Goal: Check status: Check status

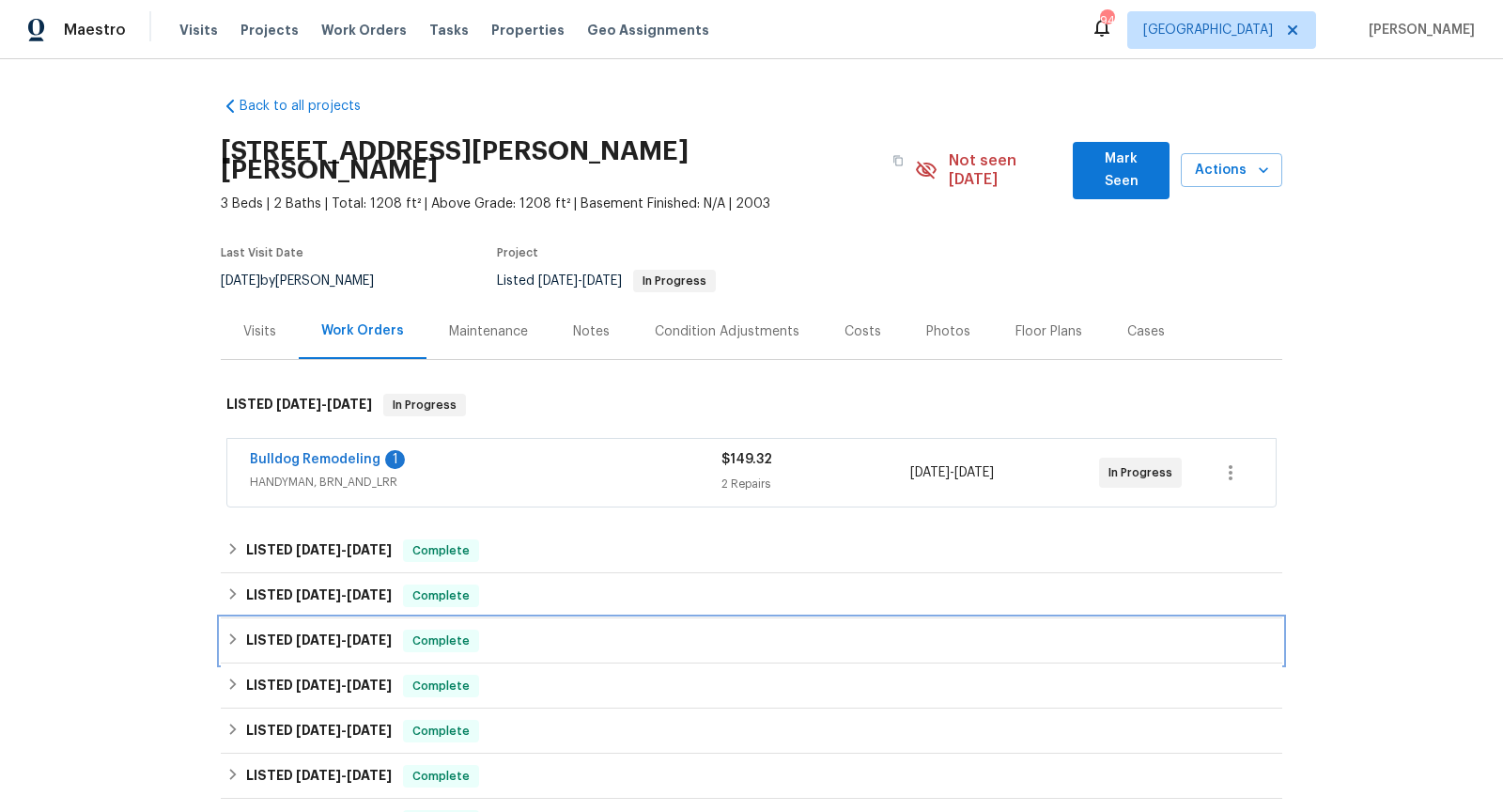
click at [759, 630] on div "LISTED [DATE] - [DATE] Complete" at bounding box center [751, 640] width 1051 height 22
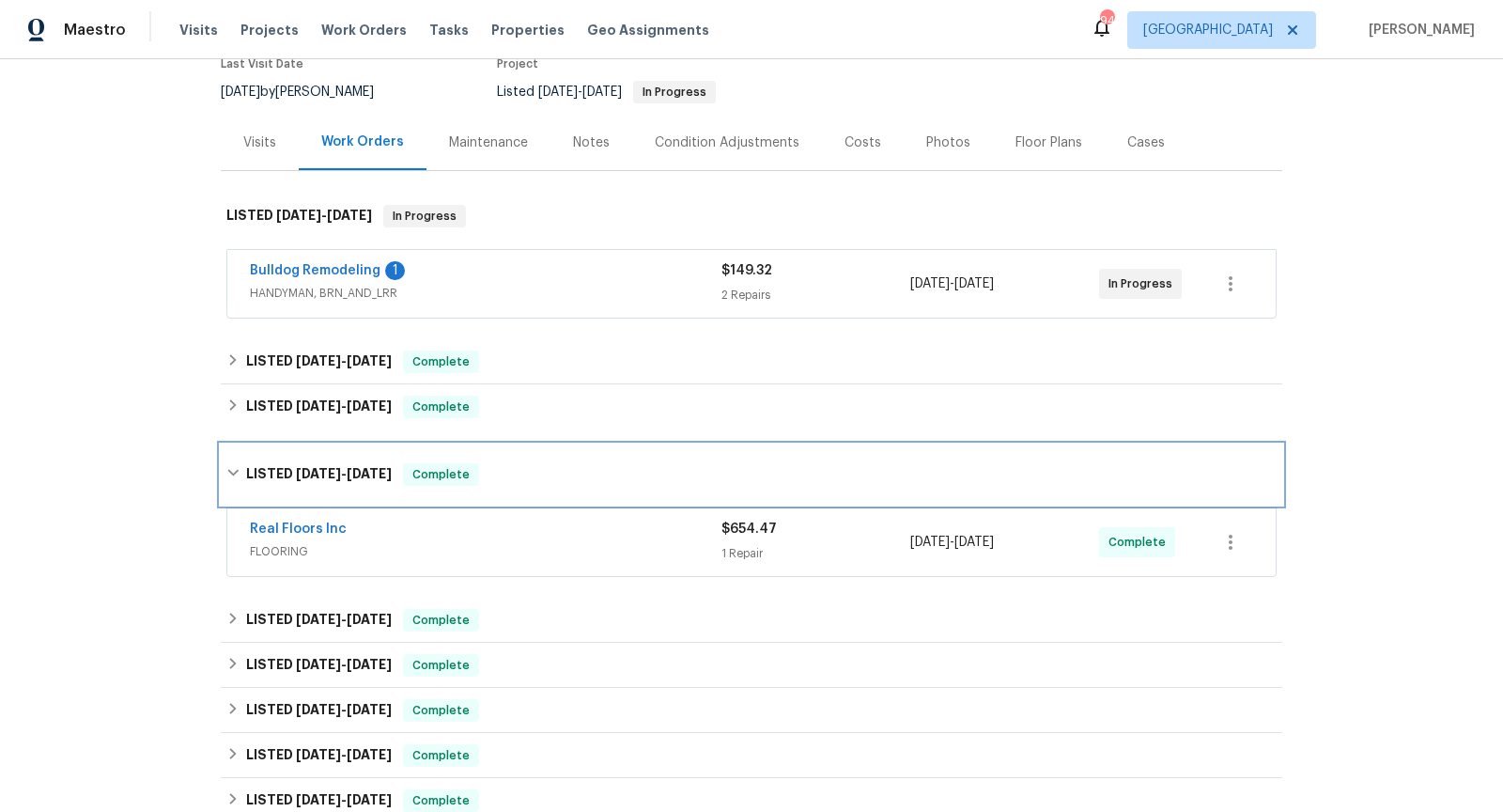
scroll to position [216, 0]
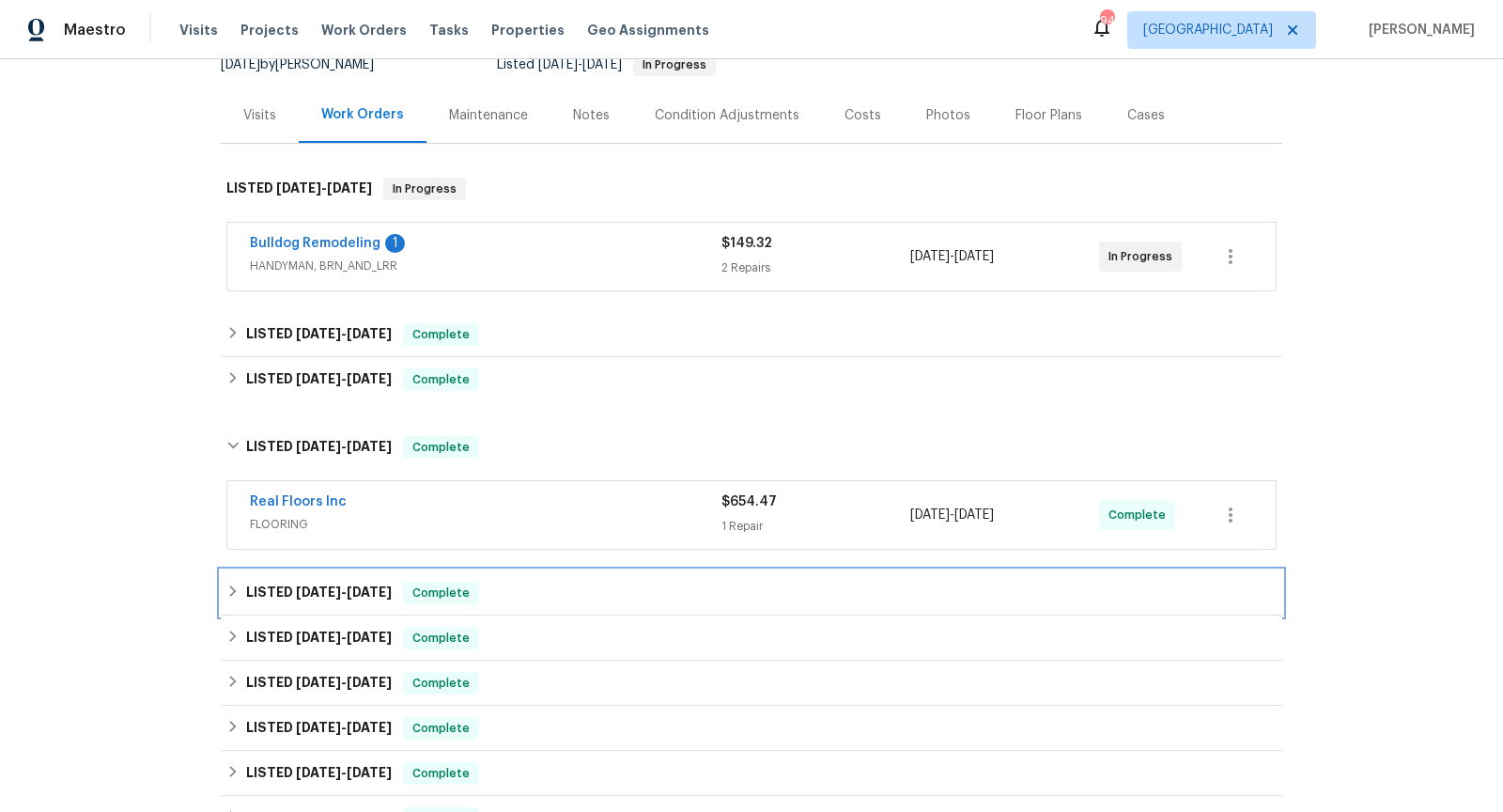
click at [757, 581] on div "LISTED [DATE] - [DATE] Complete" at bounding box center [751, 592] width 1051 height 22
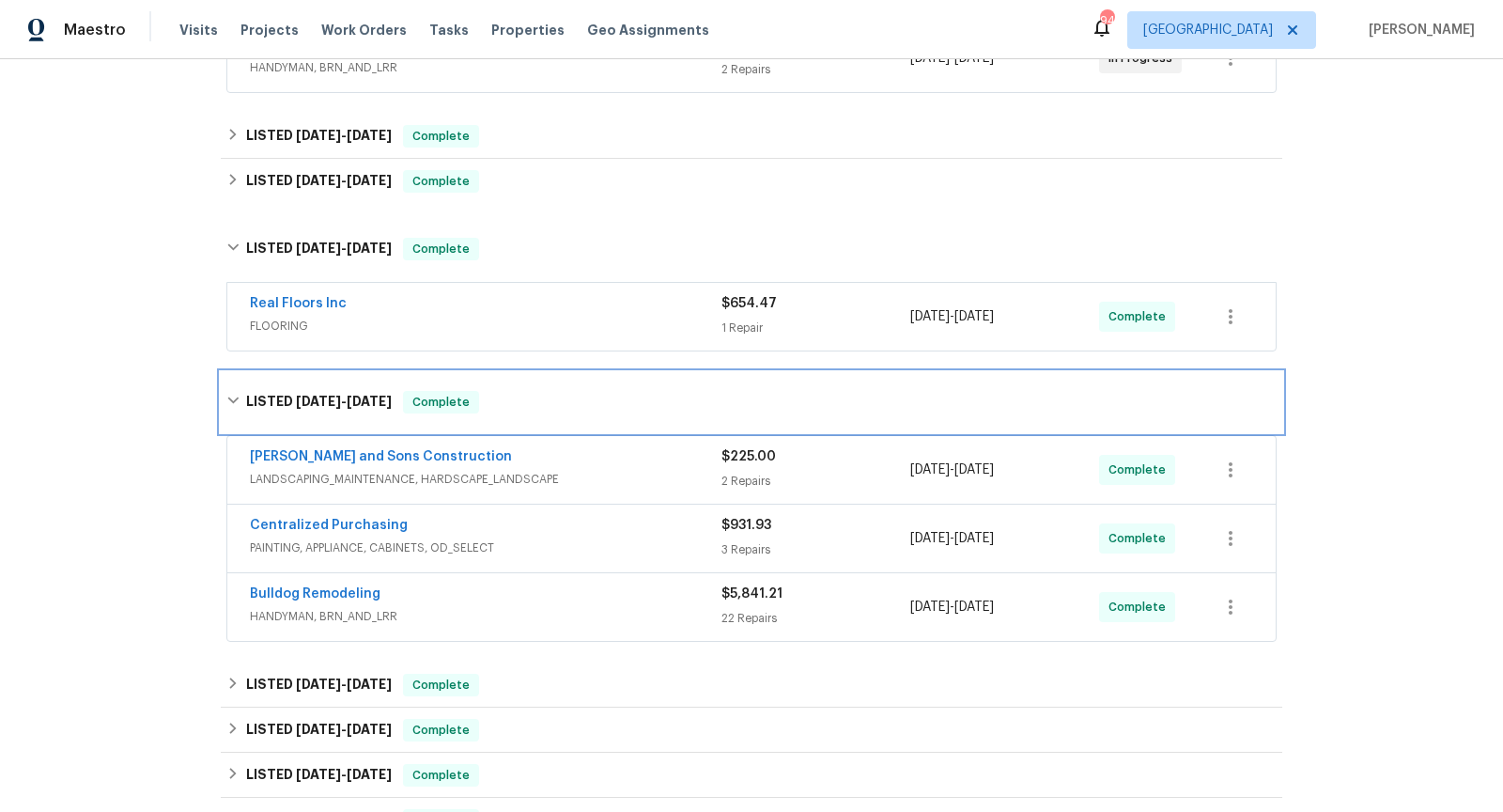
scroll to position [388, 0]
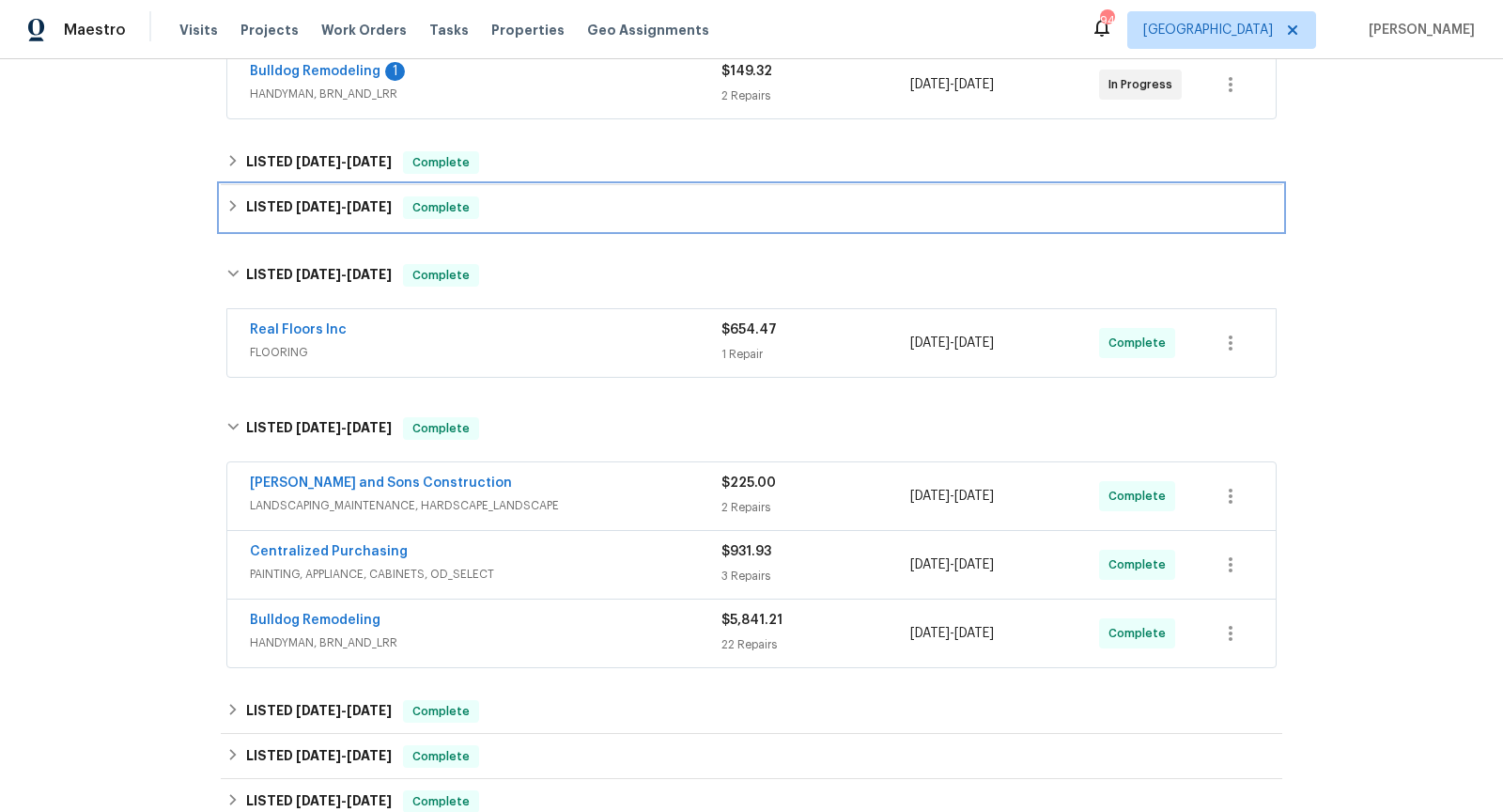
click at [583, 202] on div "LISTED [DATE] - [DATE] Complete" at bounding box center [752, 208] width 1062 height 45
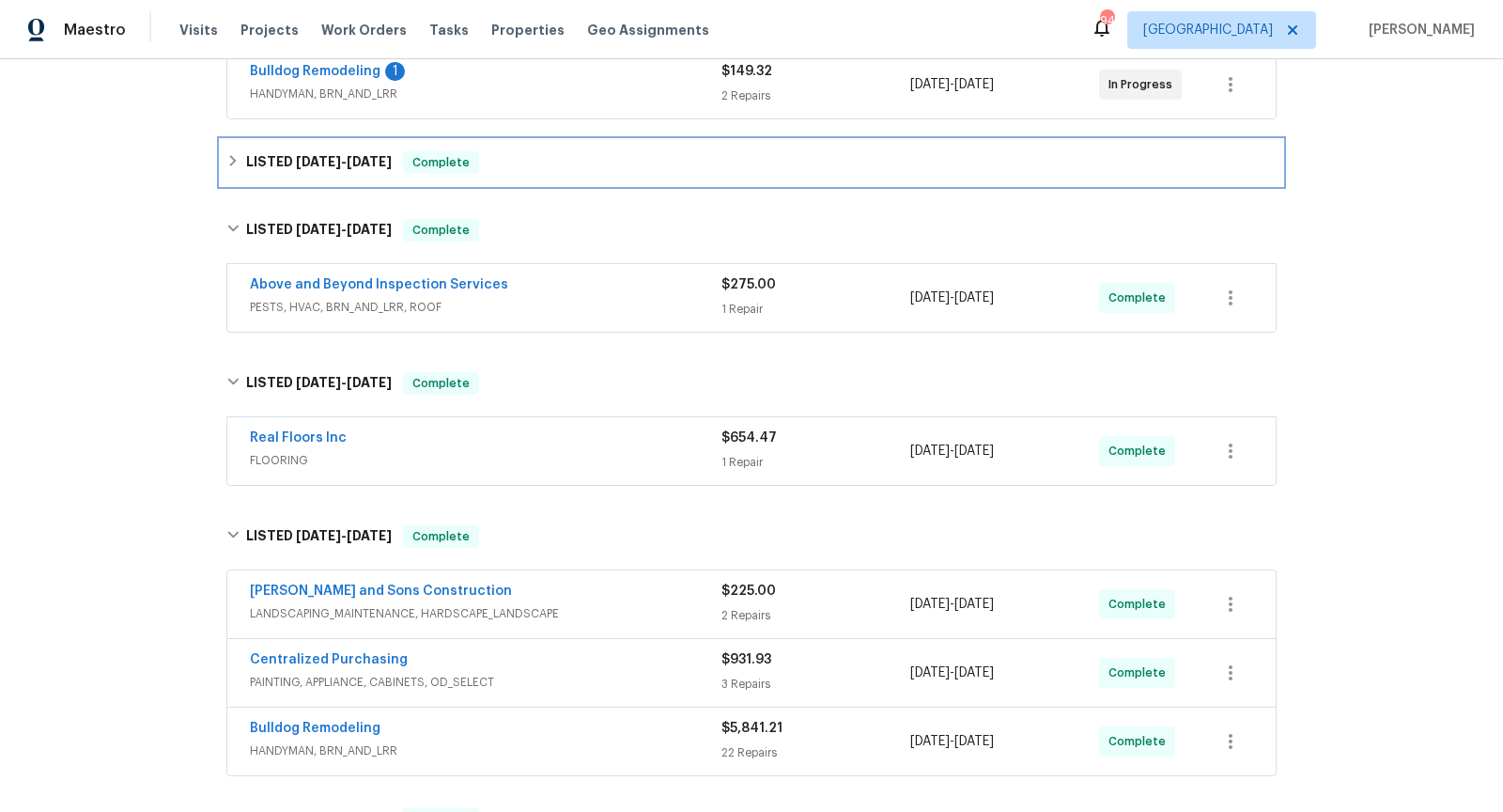
click at [581, 155] on div "LISTED [DATE] - [DATE] Complete" at bounding box center [752, 162] width 1062 height 45
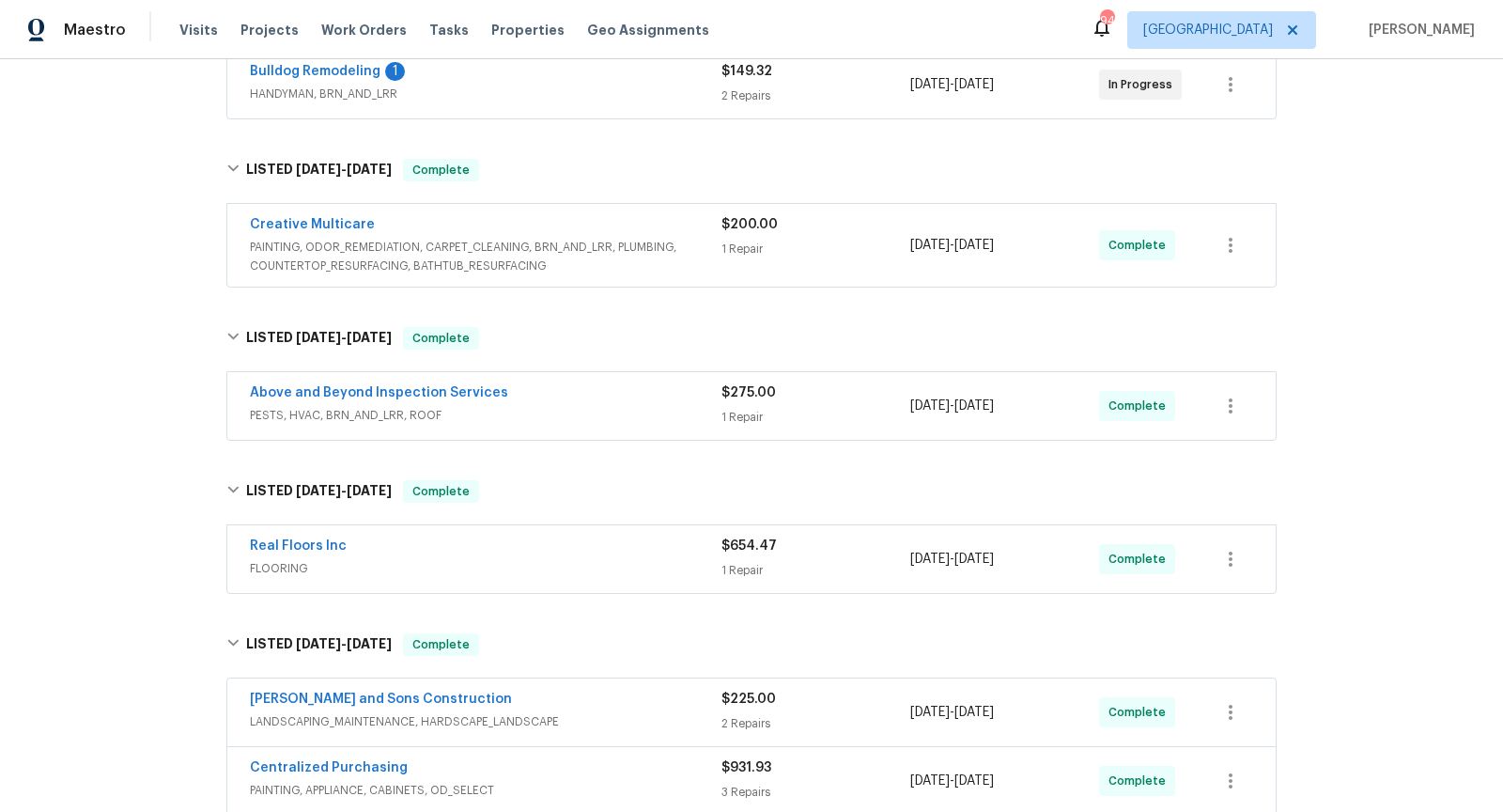
click at [607, 238] on span "PAINTING, ODOR_REMEDIATION, CARPET_CLEANING, BRN_AND_LRR, PLUMBING, COUNTERTOP_…" at bounding box center [486, 256] width 472 height 38
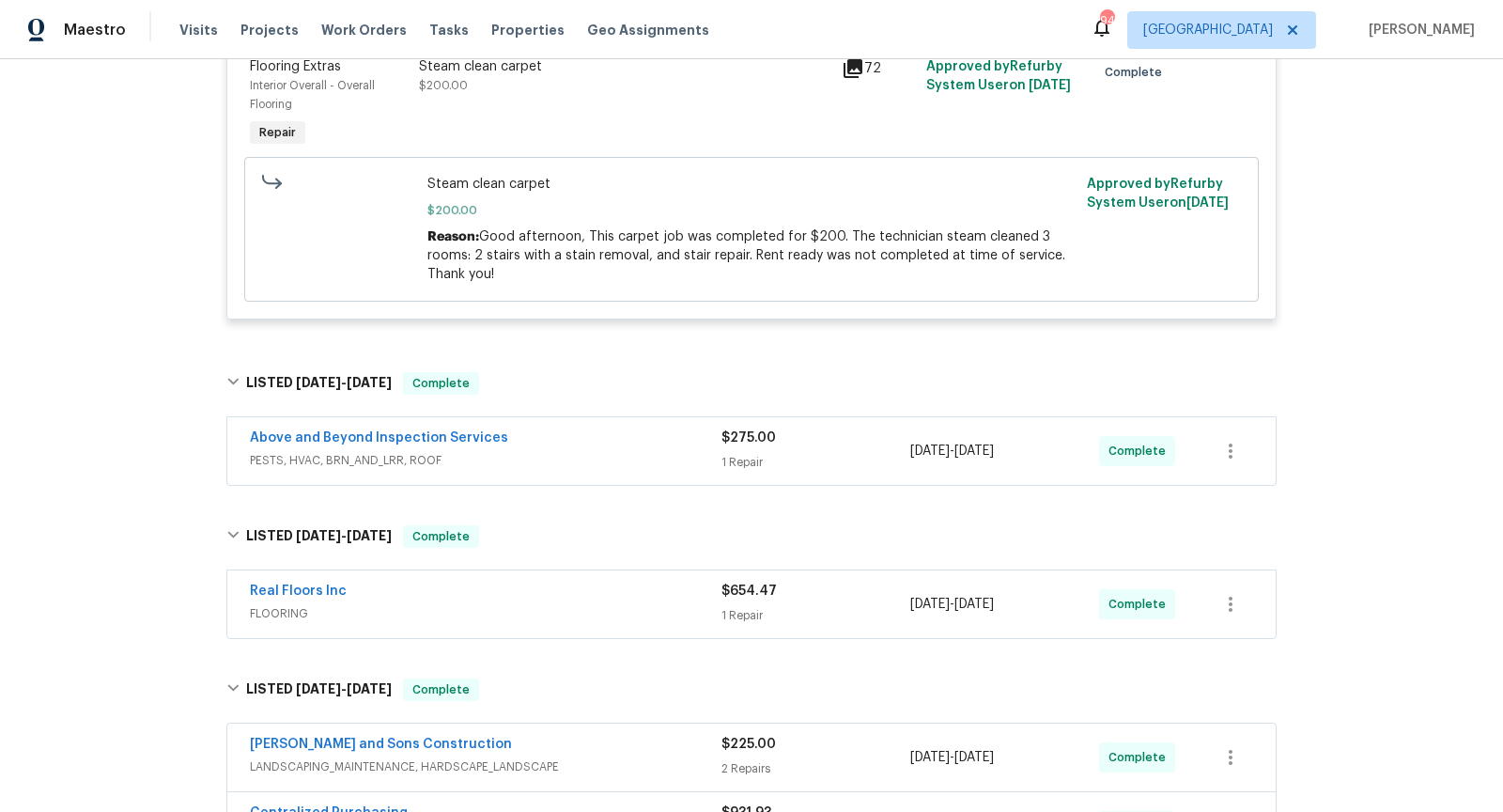
scroll to position [730, 0]
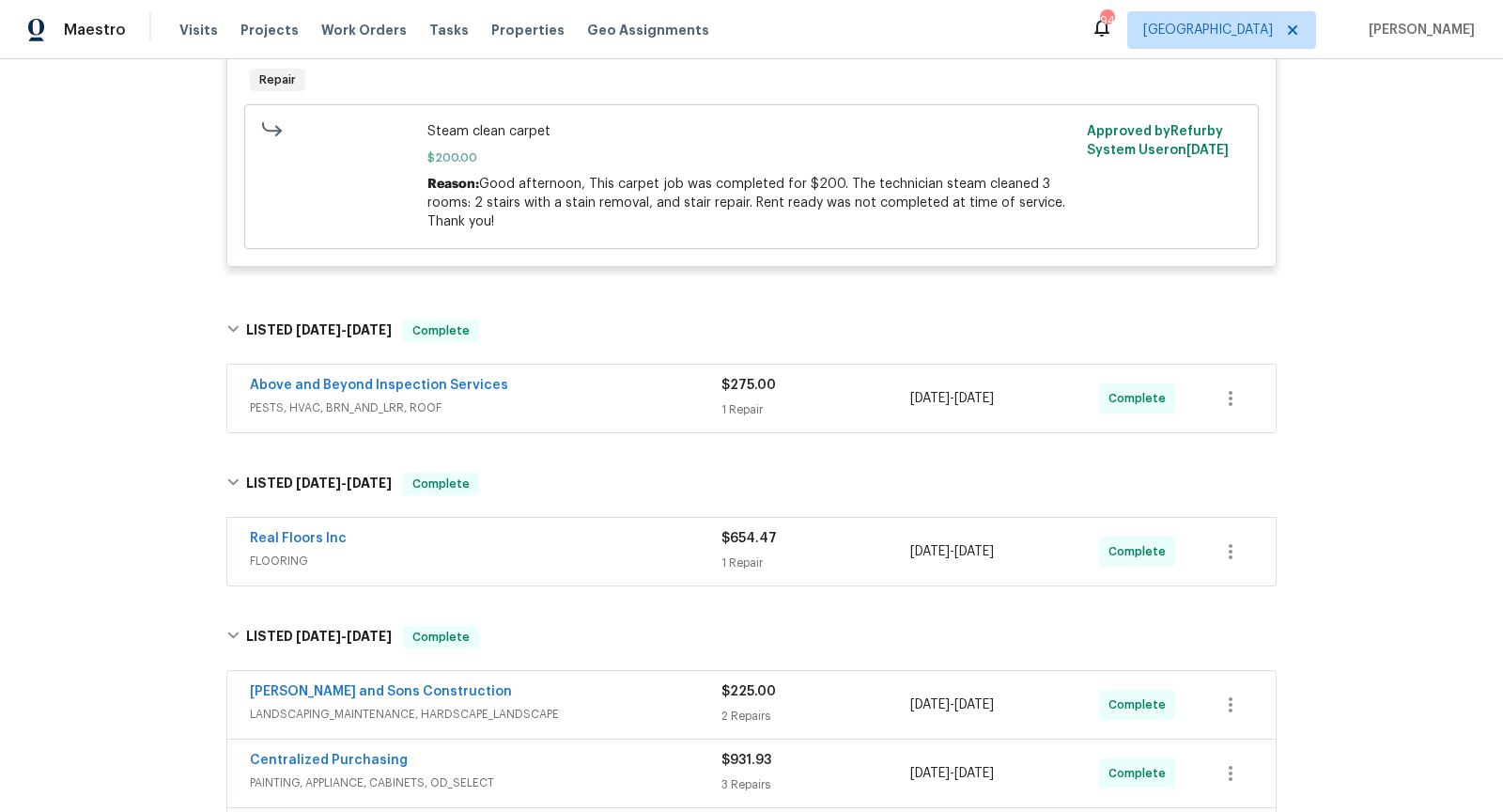
click at [609, 375] on div "Above and Beyond Inspection Services" at bounding box center [486, 386] width 472 height 22
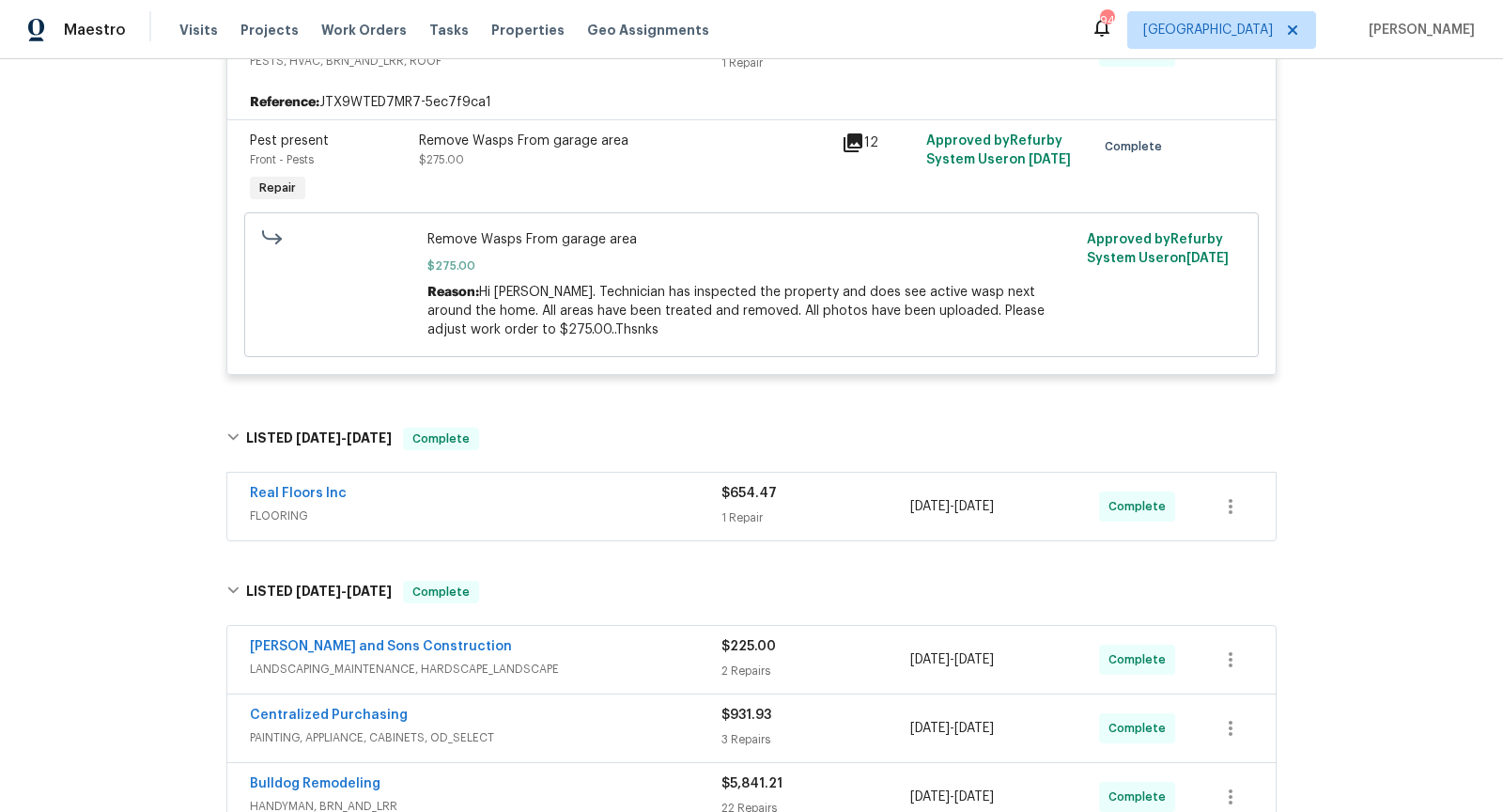
scroll to position [1175, 0]
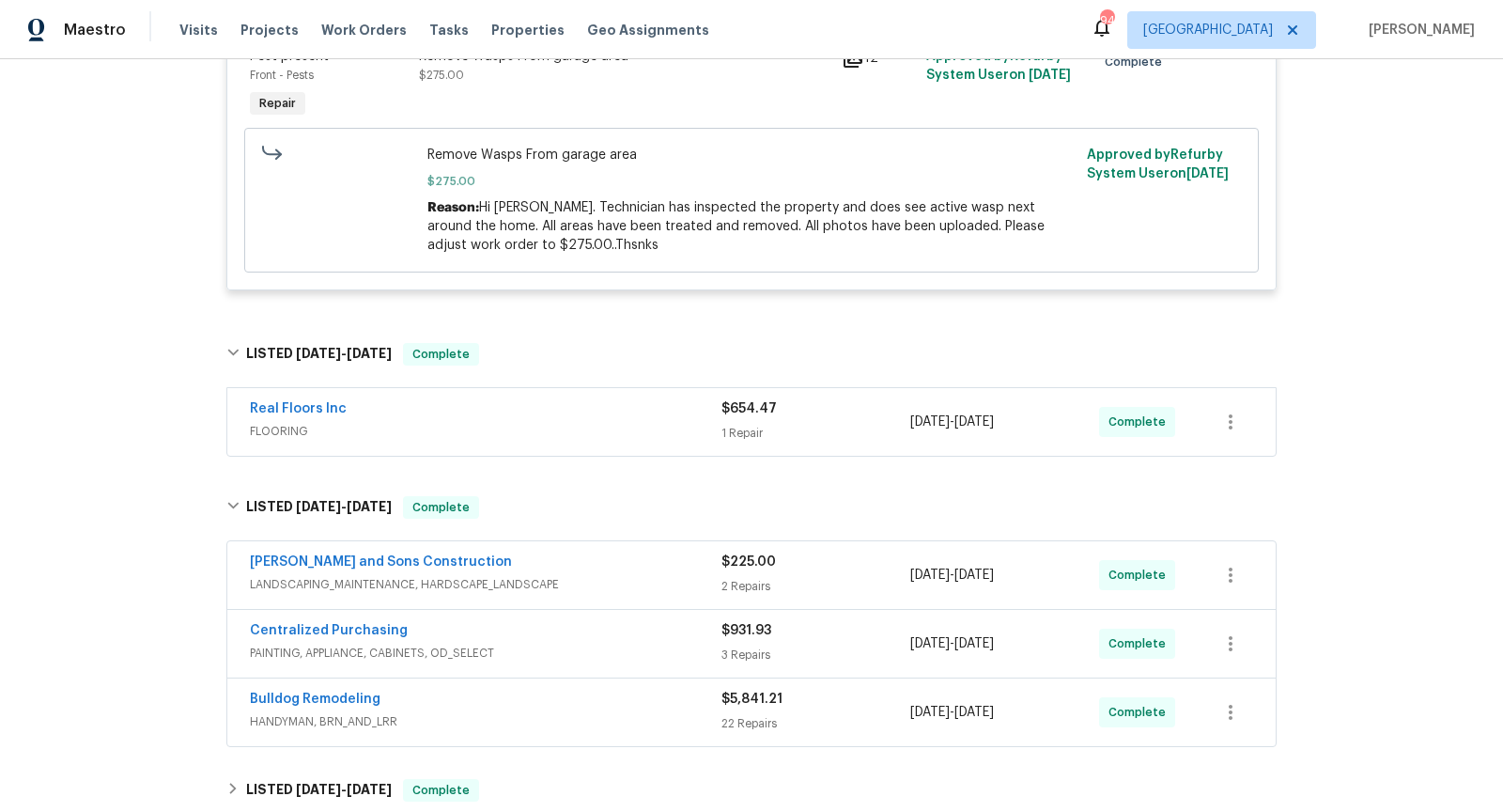
click at [623, 400] on div "Real Floors Inc" at bounding box center [486, 410] width 472 height 22
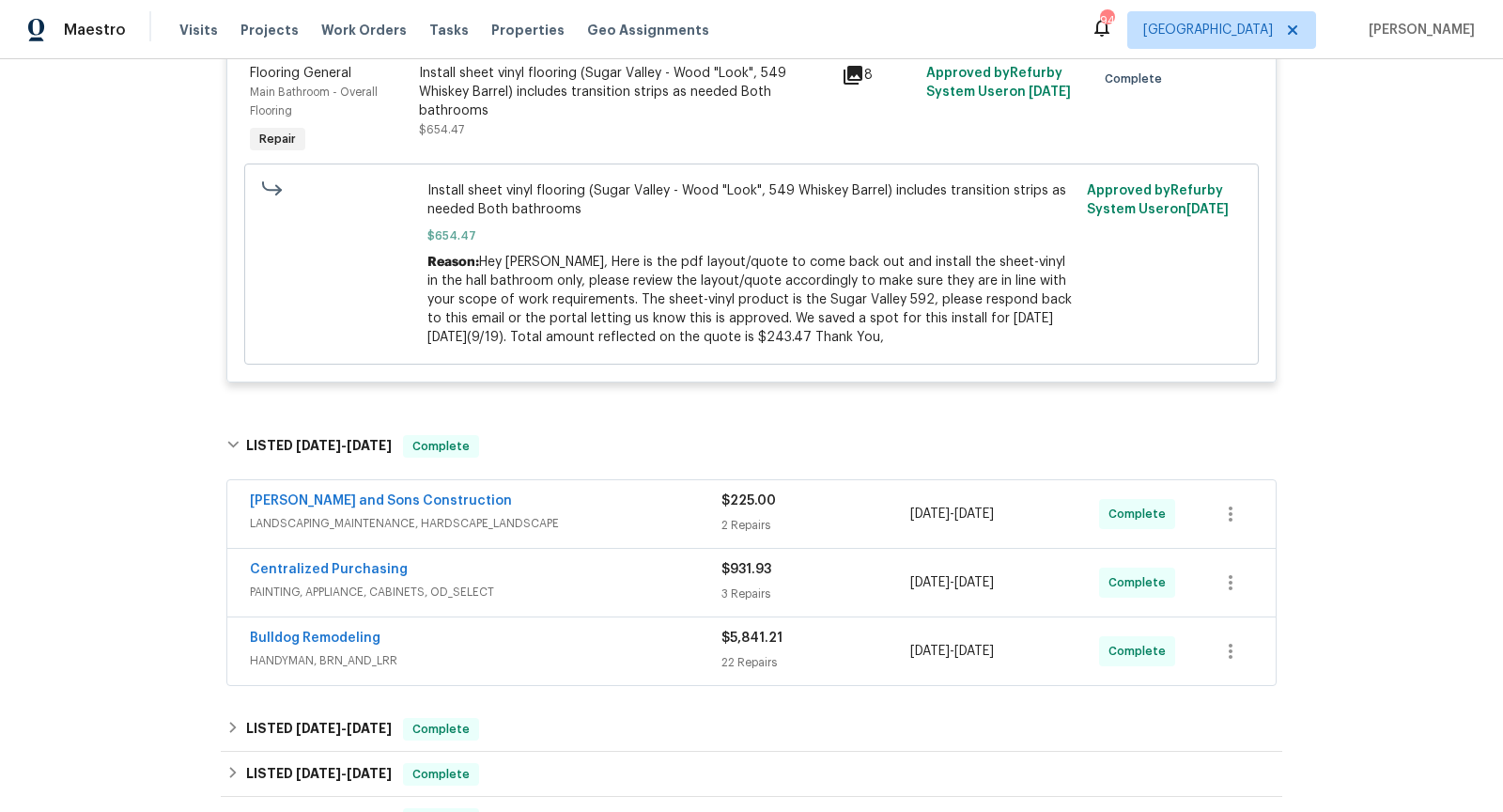
scroll to position [1628, 0]
click at [641, 491] on div "[PERSON_NAME] and Sons Construction" at bounding box center [486, 502] width 472 height 22
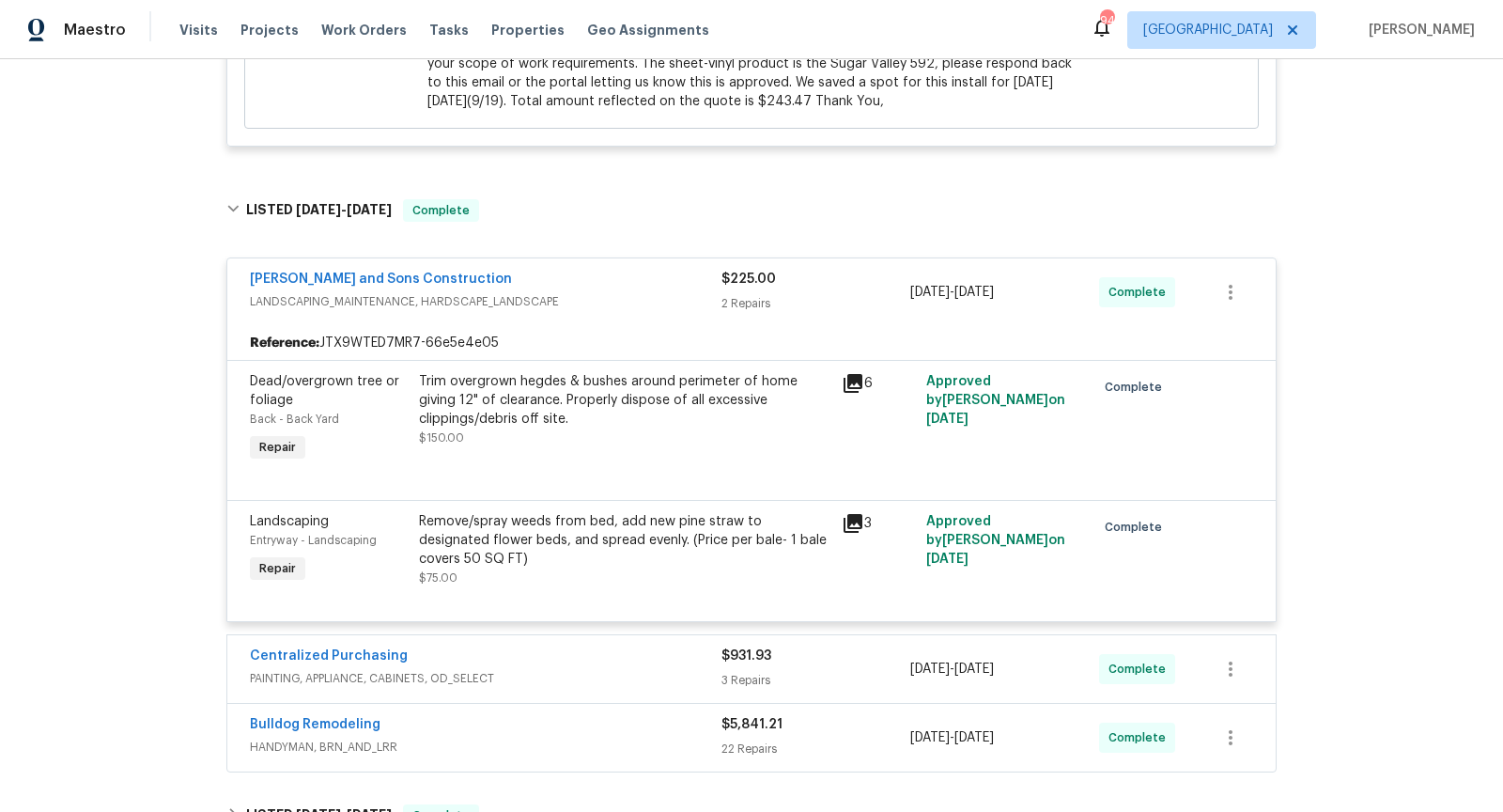
scroll to position [1864, 0]
click at [666, 645] on div "Centralized Purchasing" at bounding box center [486, 656] width 472 height 22
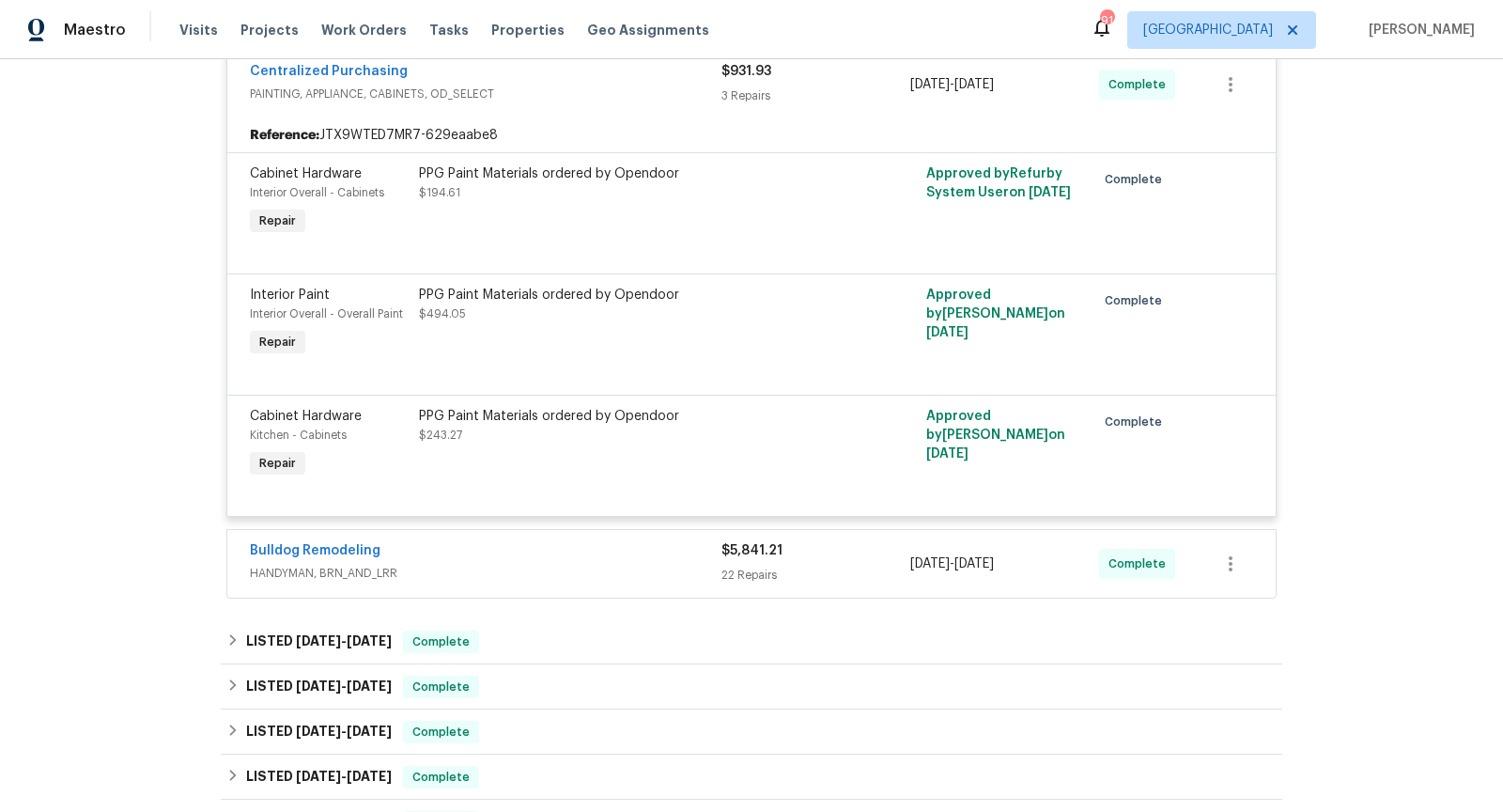
scroll to position [2453, 0]
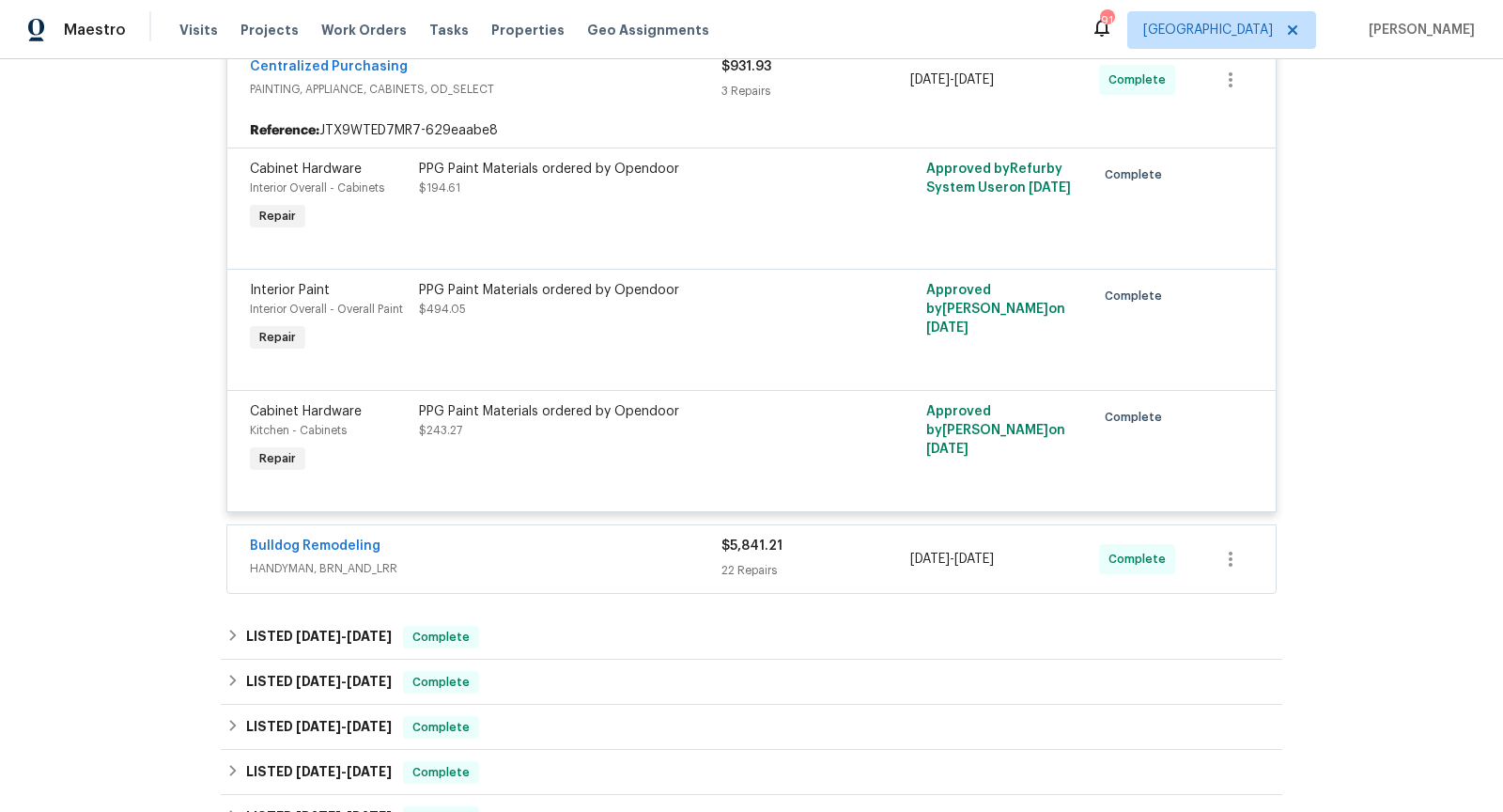
click at [668, 559] on span "HANDYMAN, BRN_AND_LRR" at bounding box center [486, 568] width 472 height 18
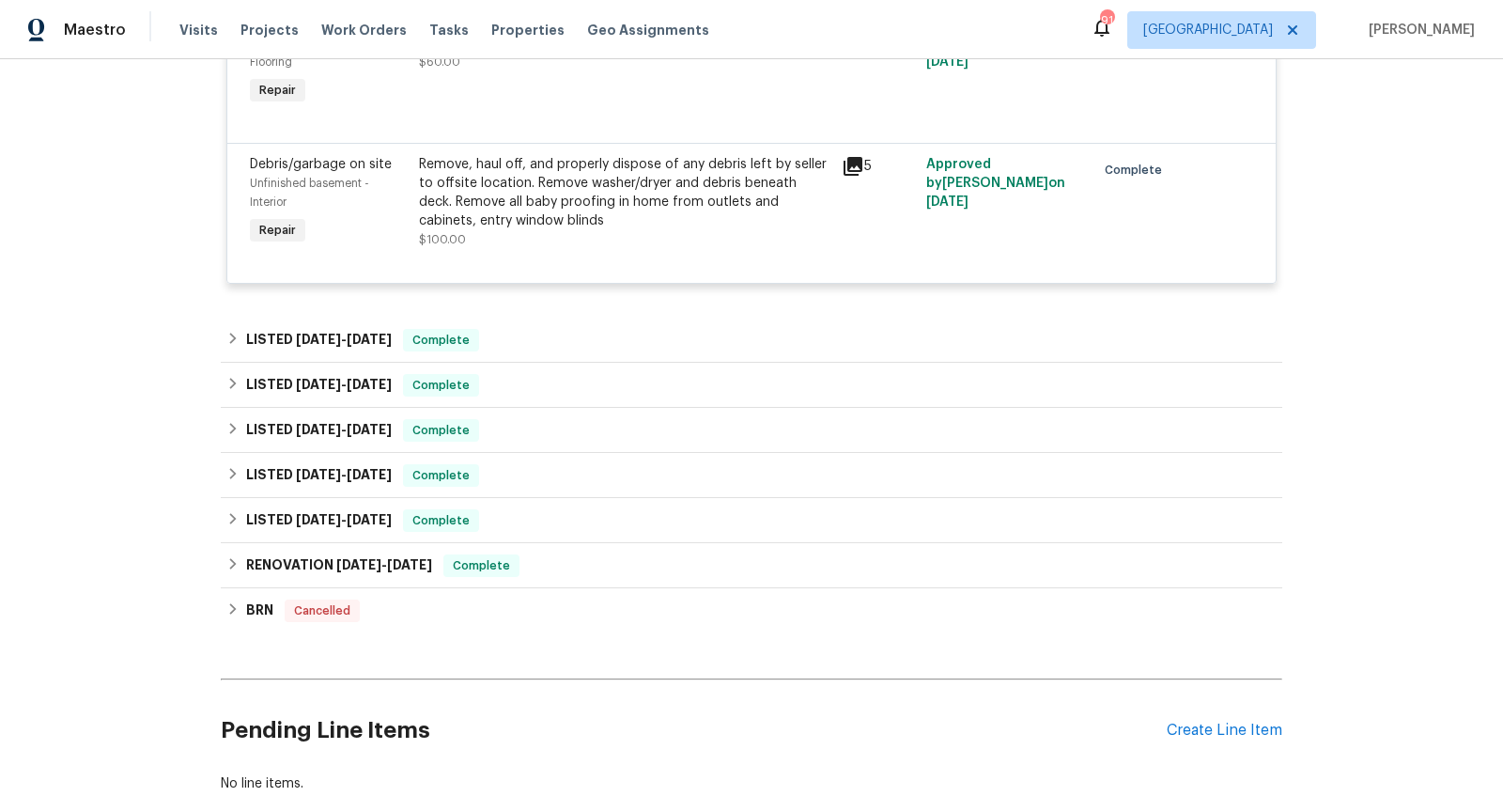
scroll to position [6393, 0]
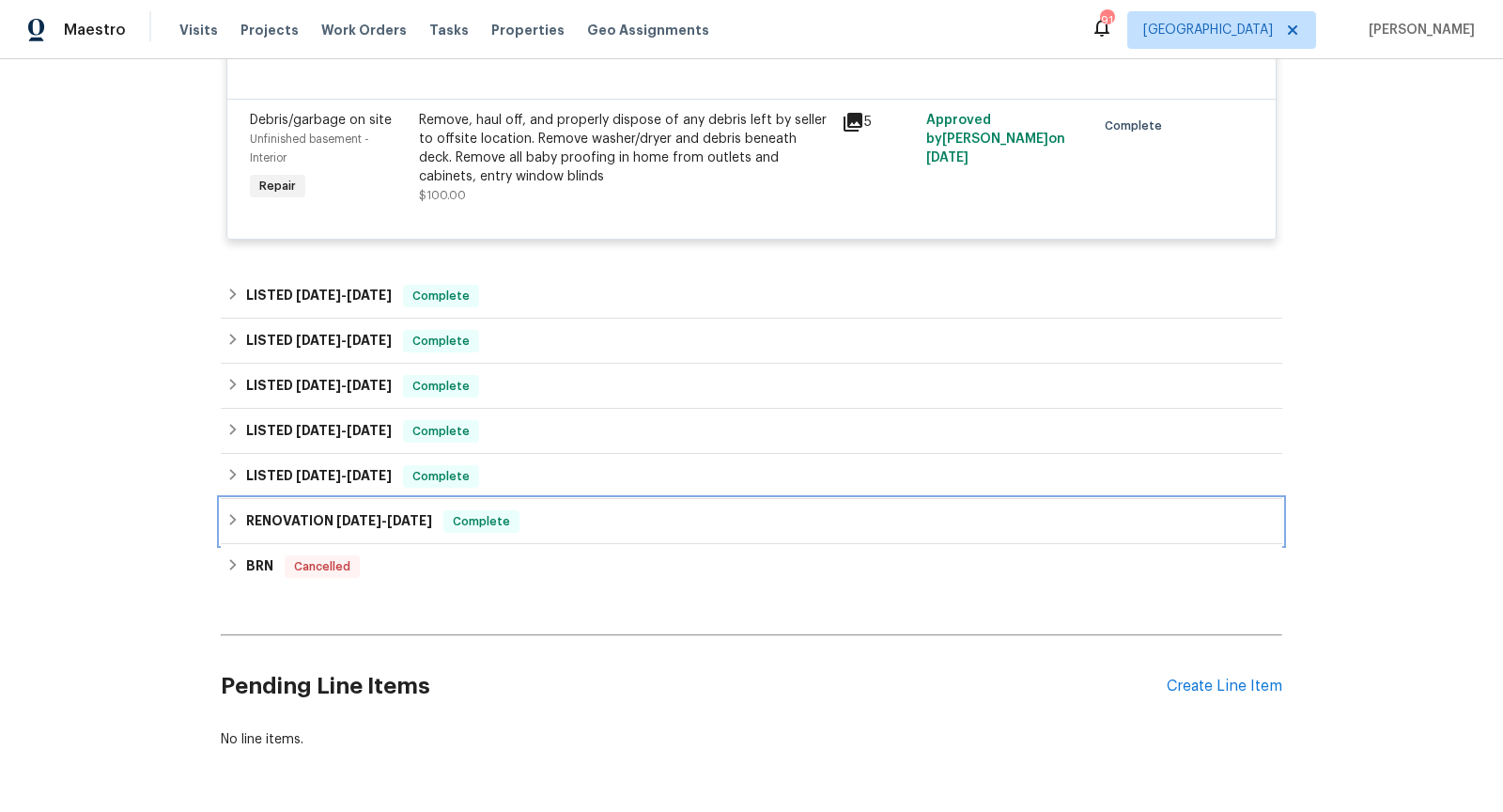
click at [589, 510] on div "RENOVATION [DATE] - [DATE] Complete" at bounding box center [751, 521] width 1051 height 22
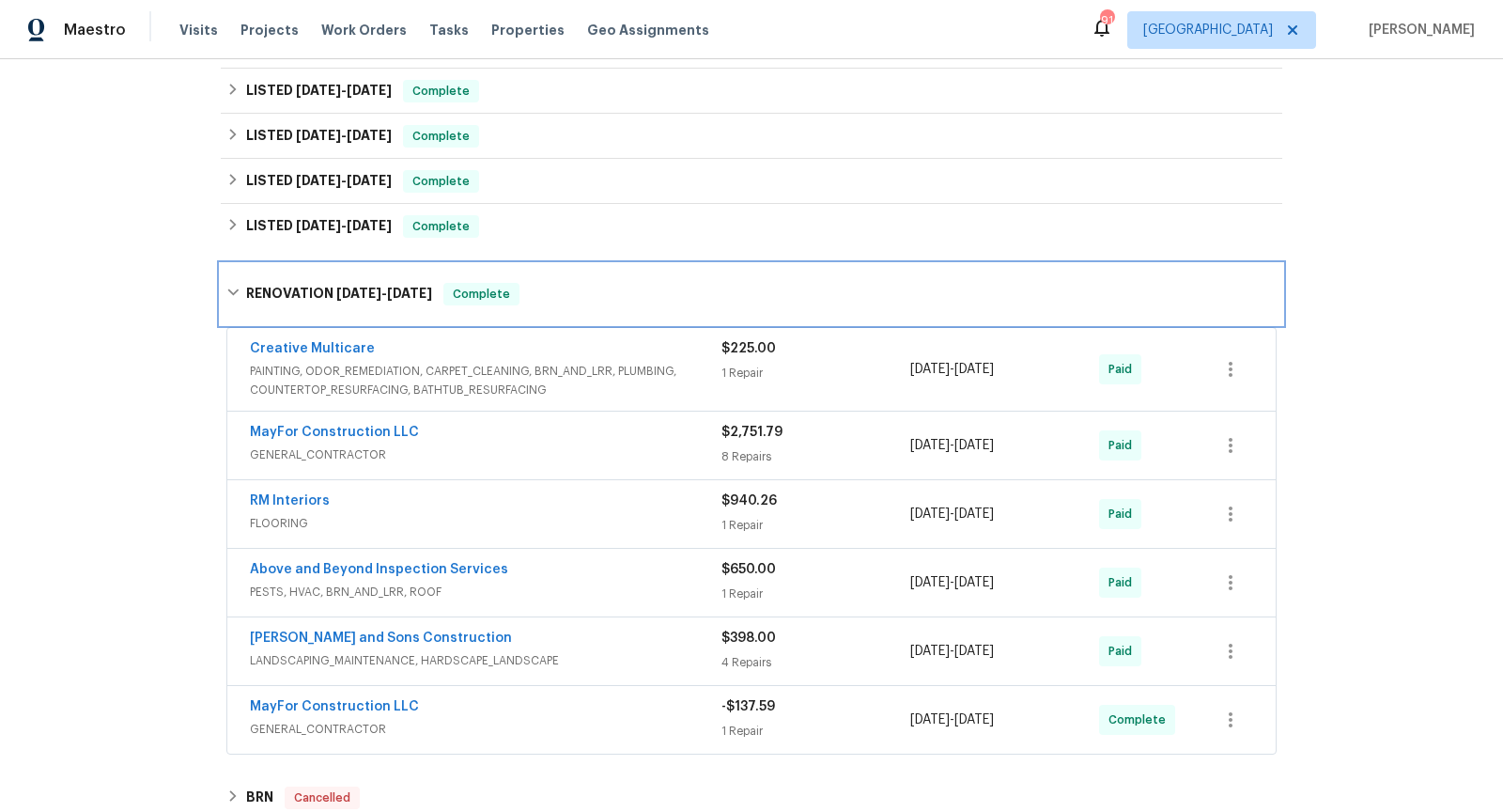
scroll to position [6645, 0]
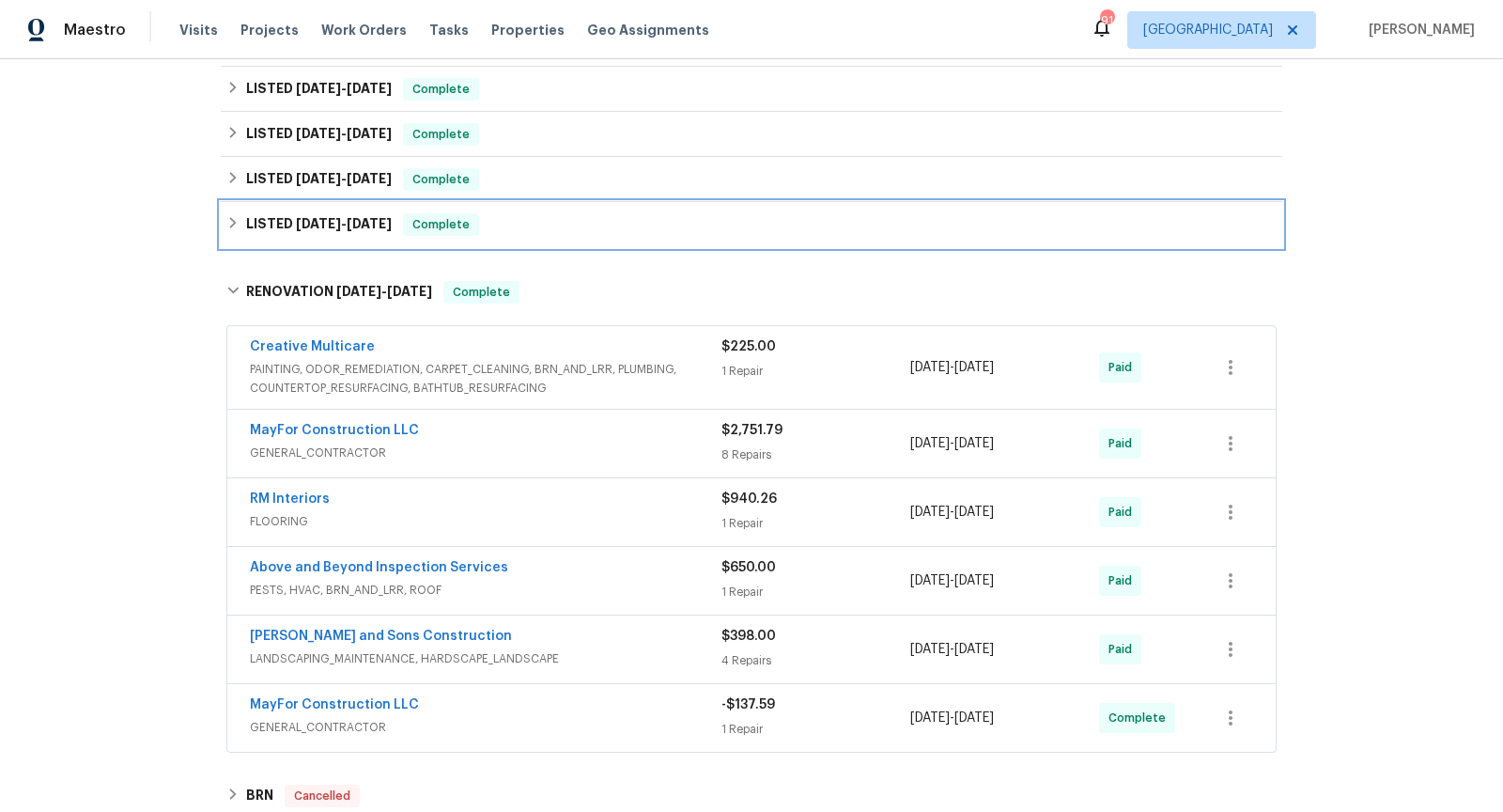
click at [569, 213] on div "LISTED [DATE] - [DATE] Complete" at bounding box center [751, 224] width 1051 height 22
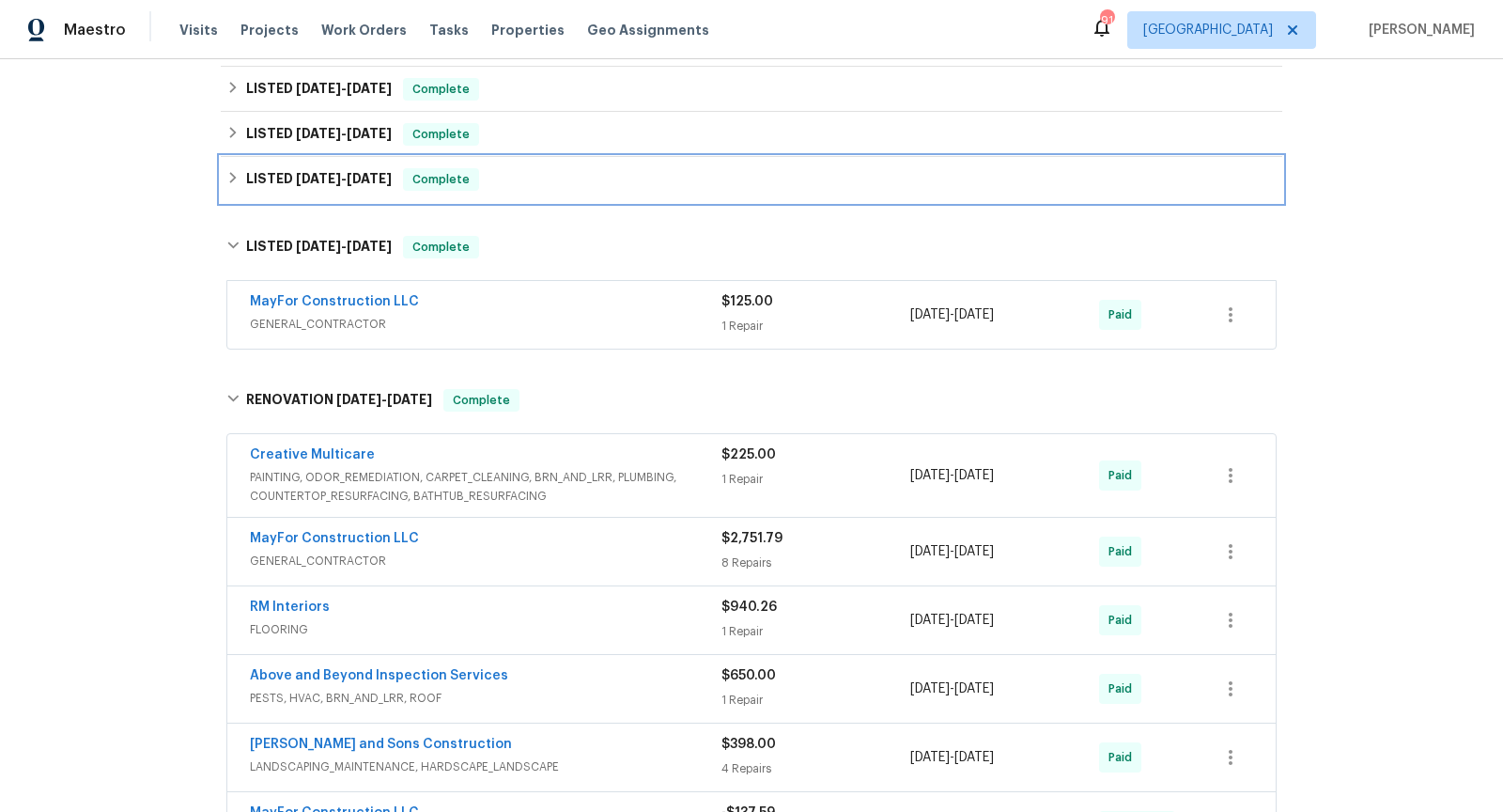
click at [595, 157] on div "LISTED [DATE] - [DATE] Complete" at bounding box center [752, 179] width 1062 height 45
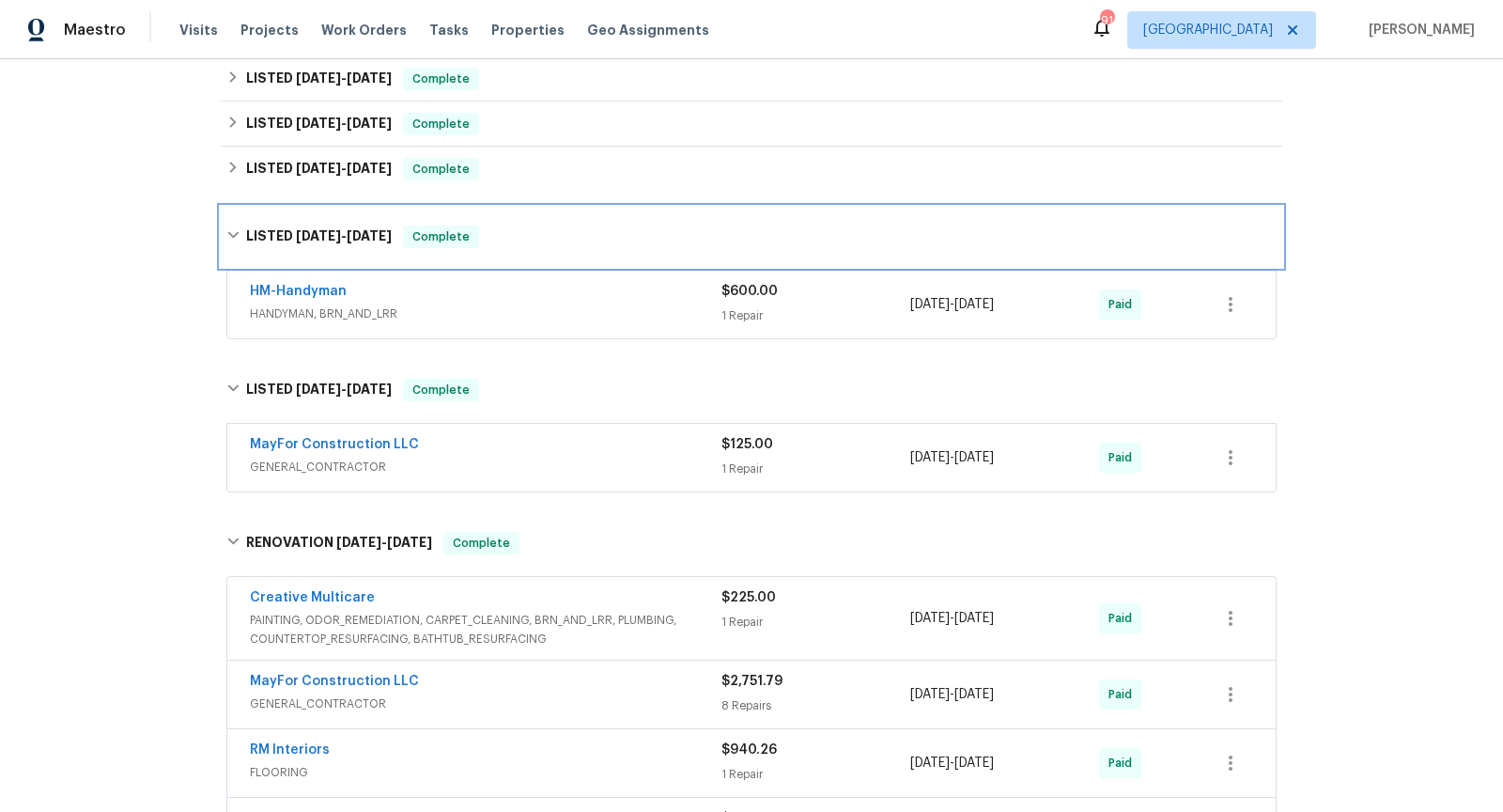
scroll to position [6601, 0]
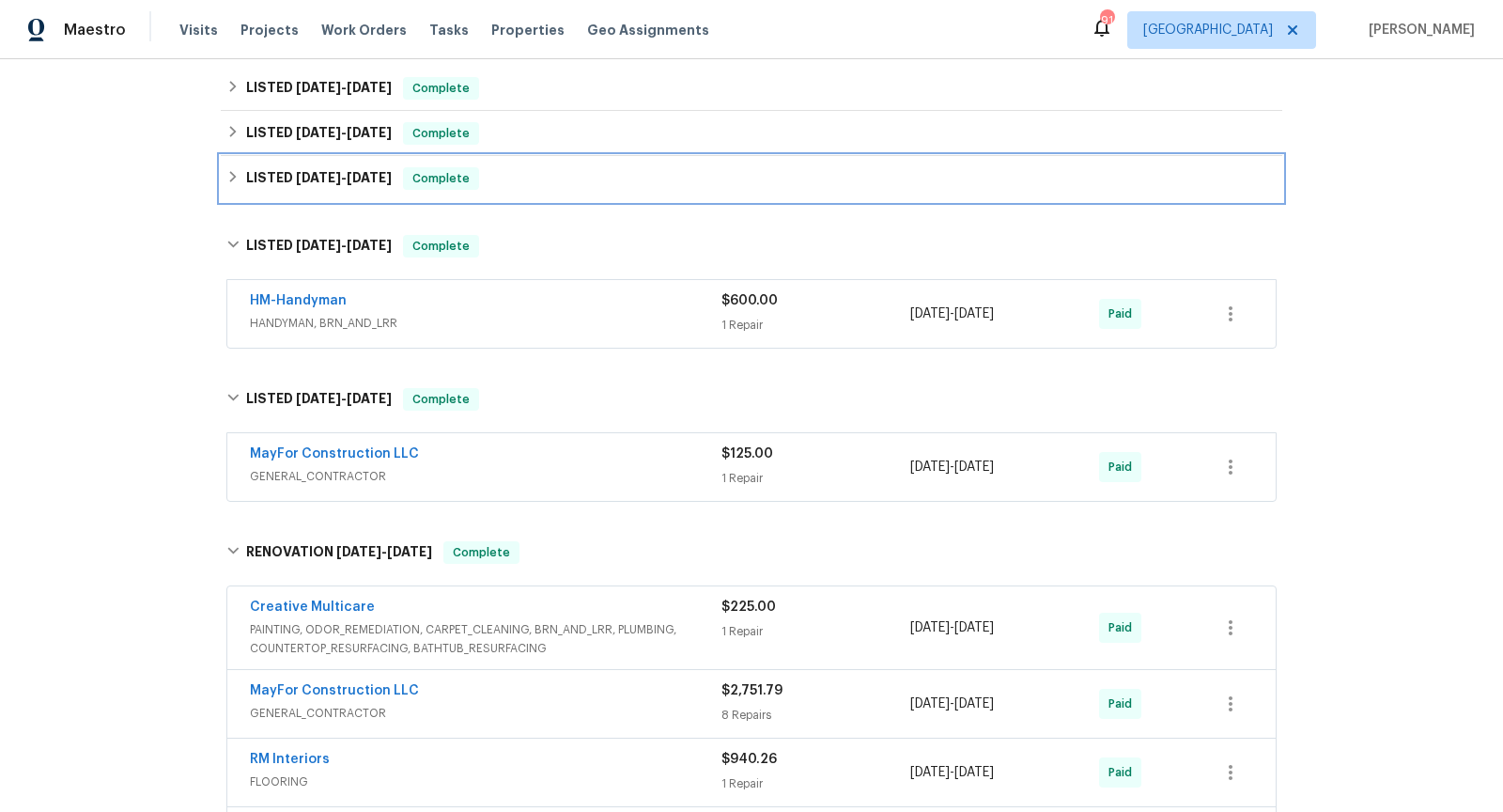
click at [595, 156] on div "LISTED [DATE] - [DATE] Complete" at bounding box center [752, 179] width 1062 height 45
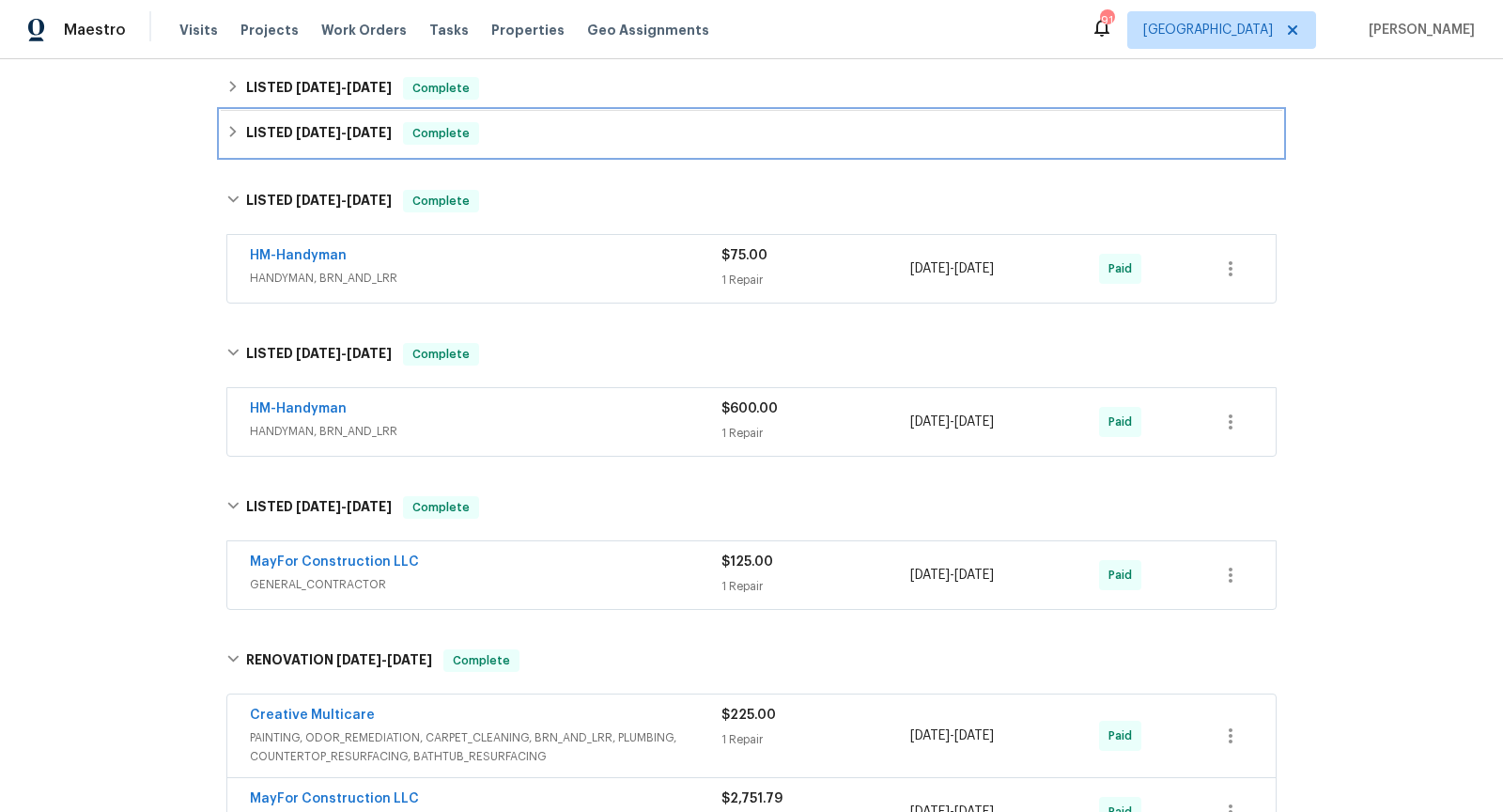
click at [645, 122] on div "LISTED [DATE] - [DATE] Complete" at bounding box center [751, 133] width 1051 height 22
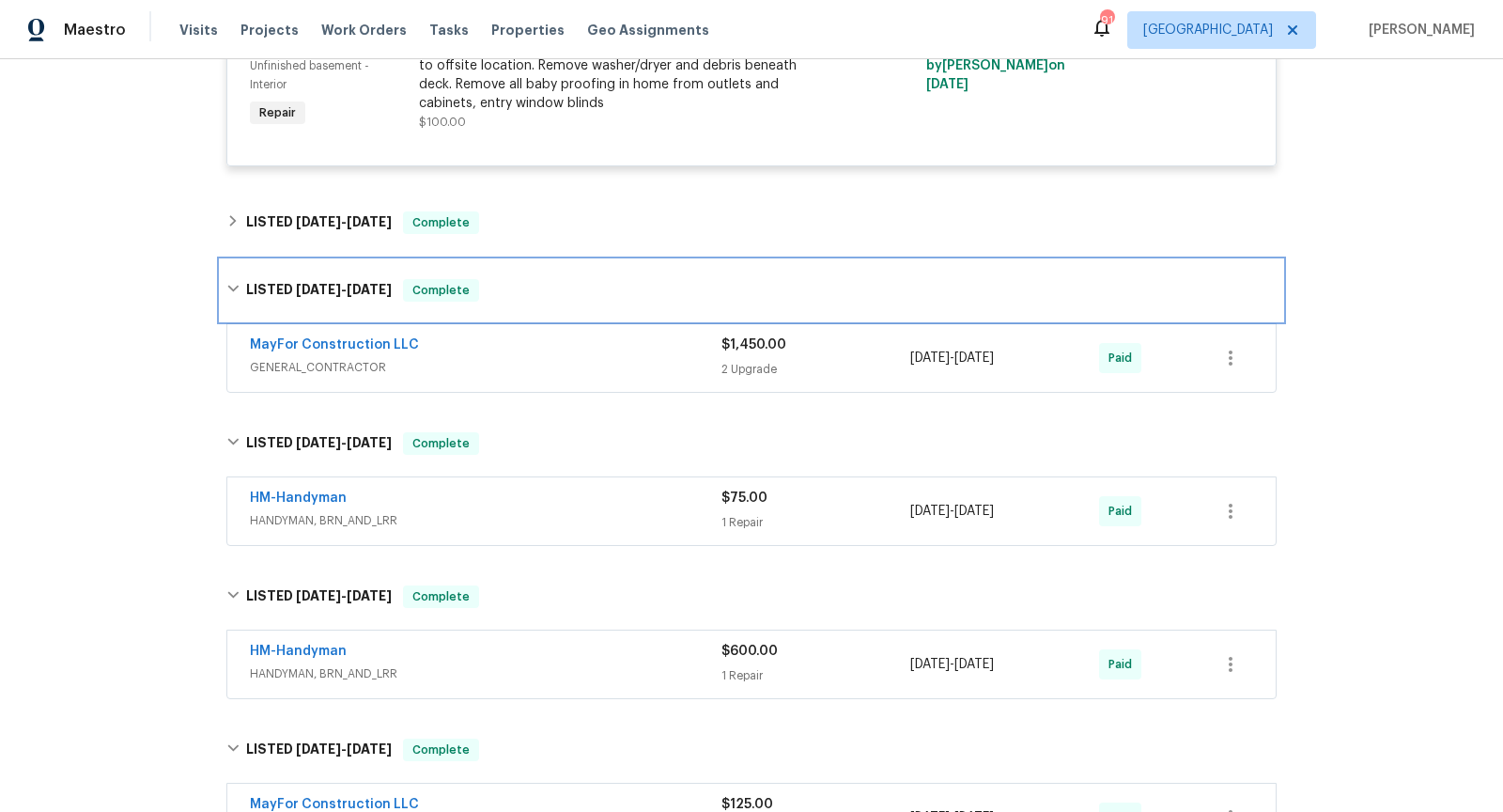
scroll to position [6455, 0]
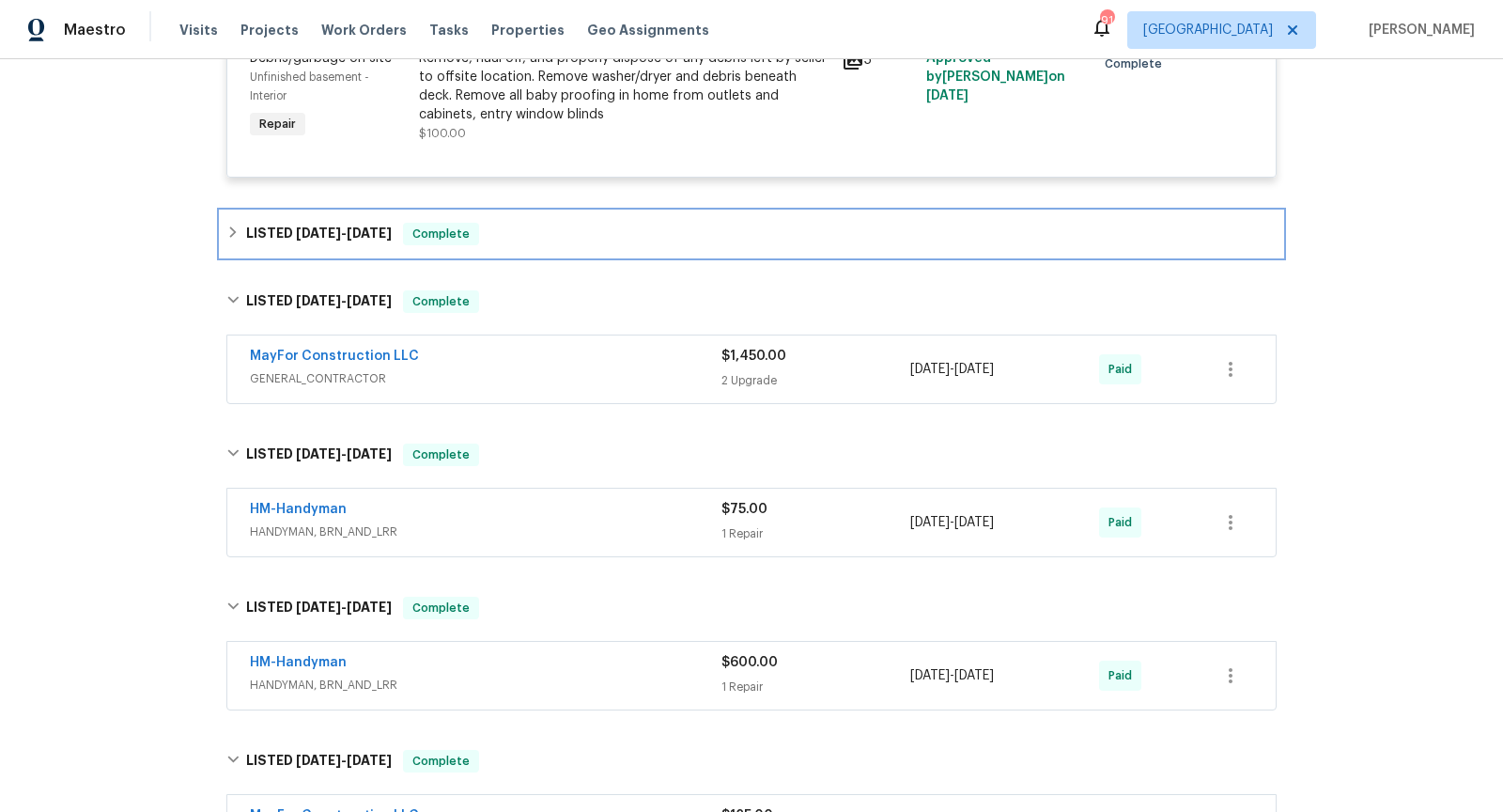
click at [642, 223] on div "LISTED [DATE] - [DATE] Complete" at bounding box center [751, 234] width 1051 height 22
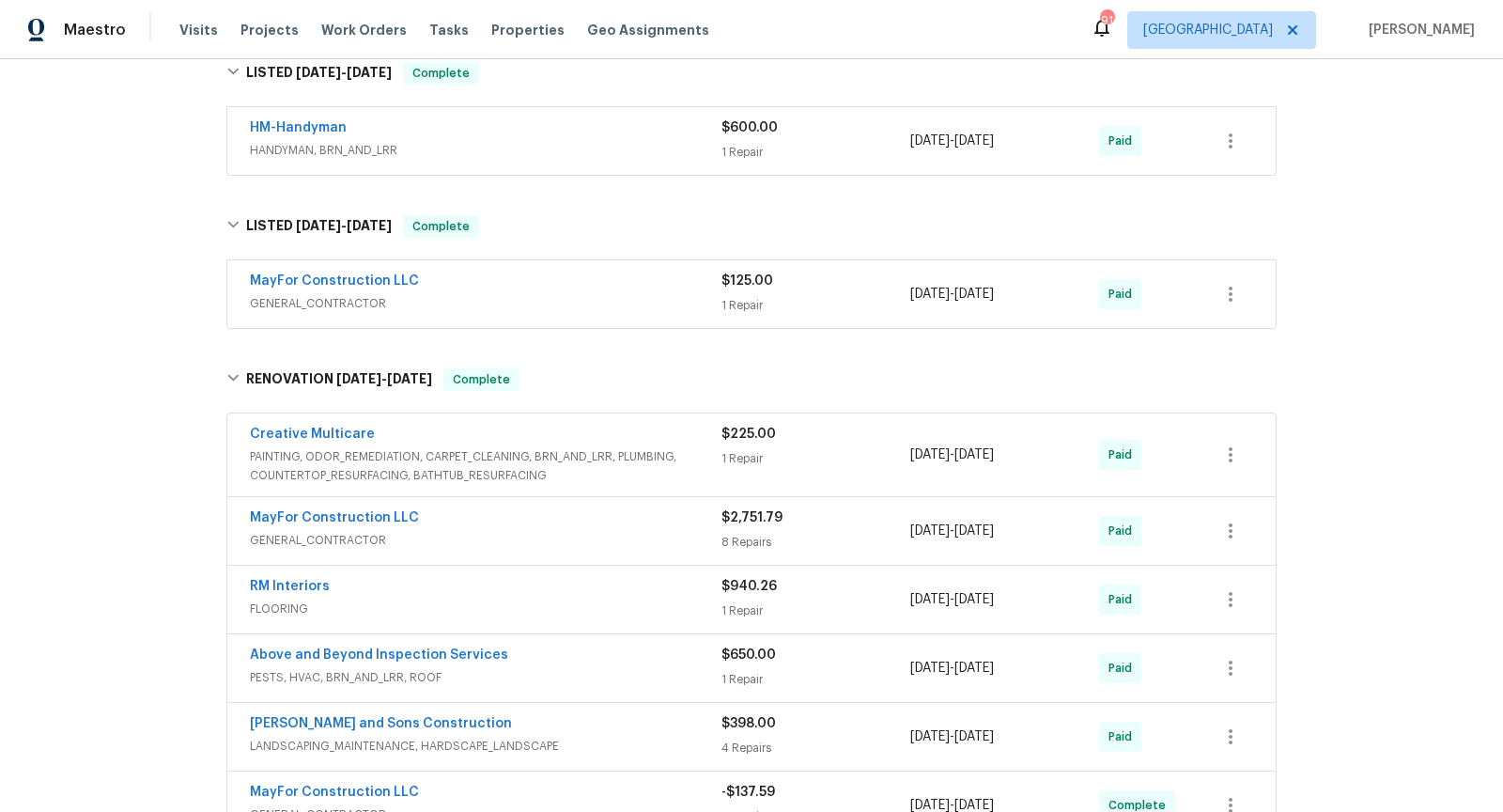
scroll to position [7414, 0]
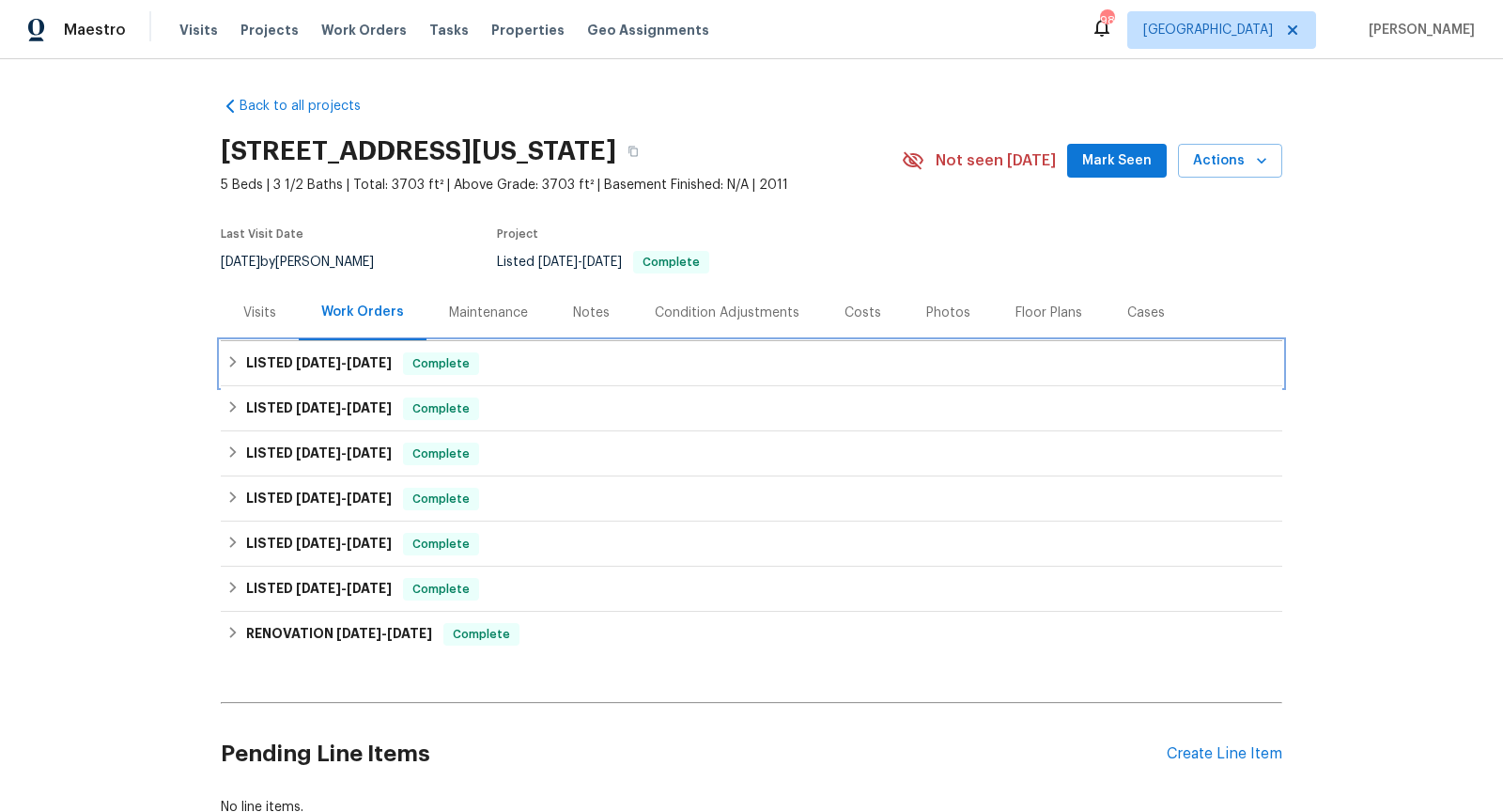
click at [539, 360] on div "LISTED 9/16/25 - 9/18/25 Complete" at bounding box center [751, 363] width 1051 height 22
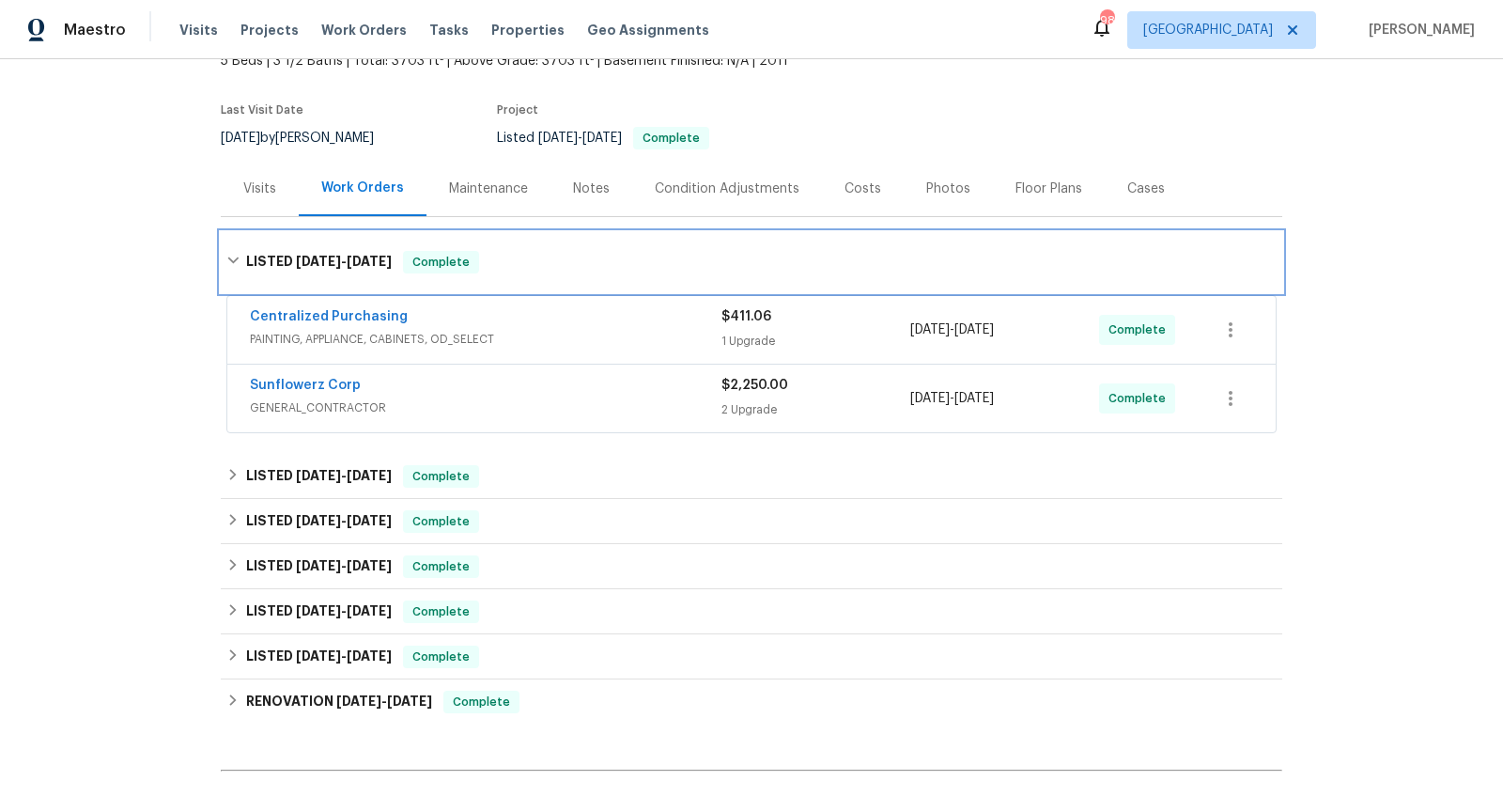
scroll to position [129, 0]
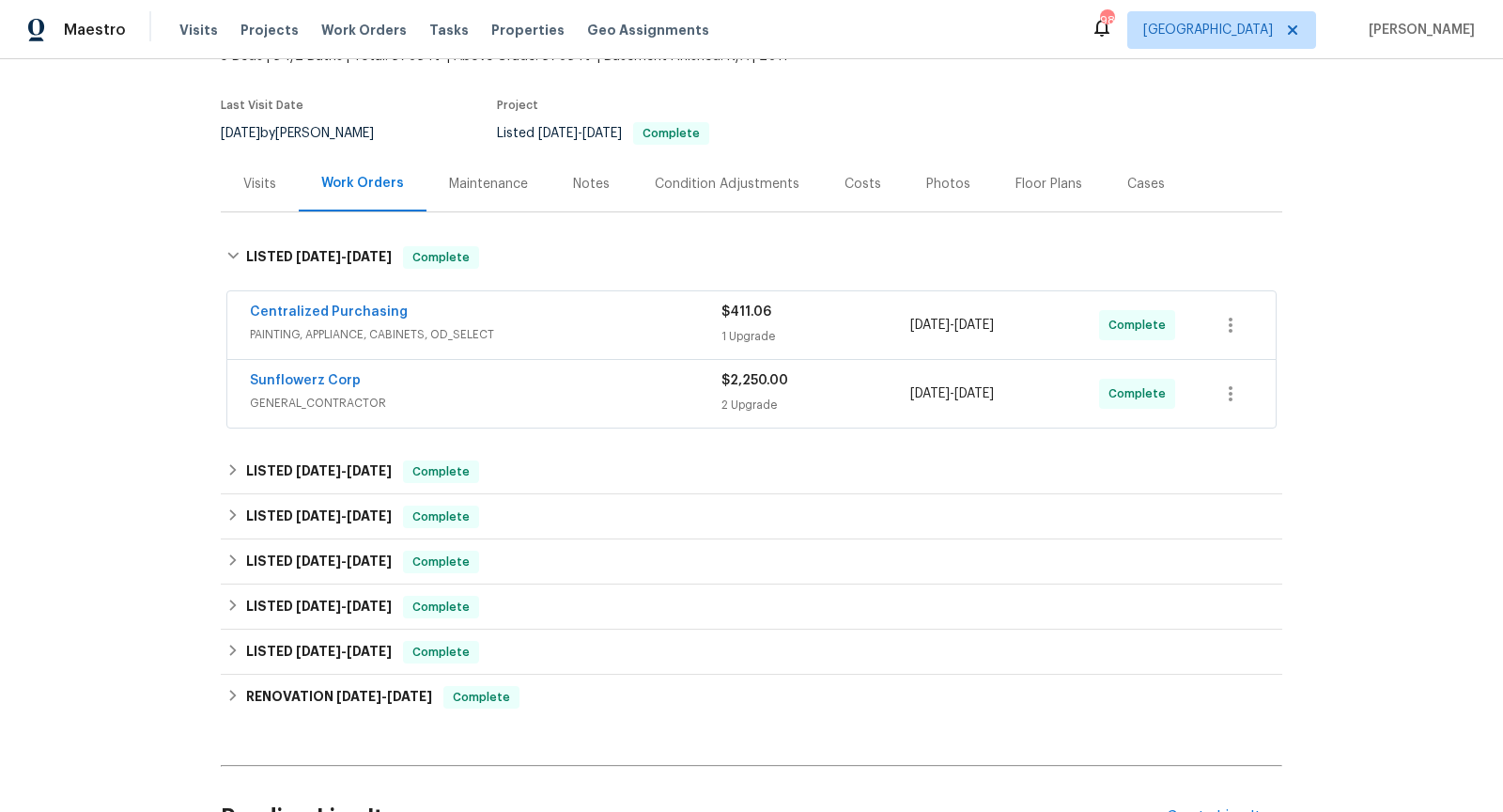
click at [556, 381] on div "Sunflowerz Corp" at bounding box center [486, 382] width 472 height 22
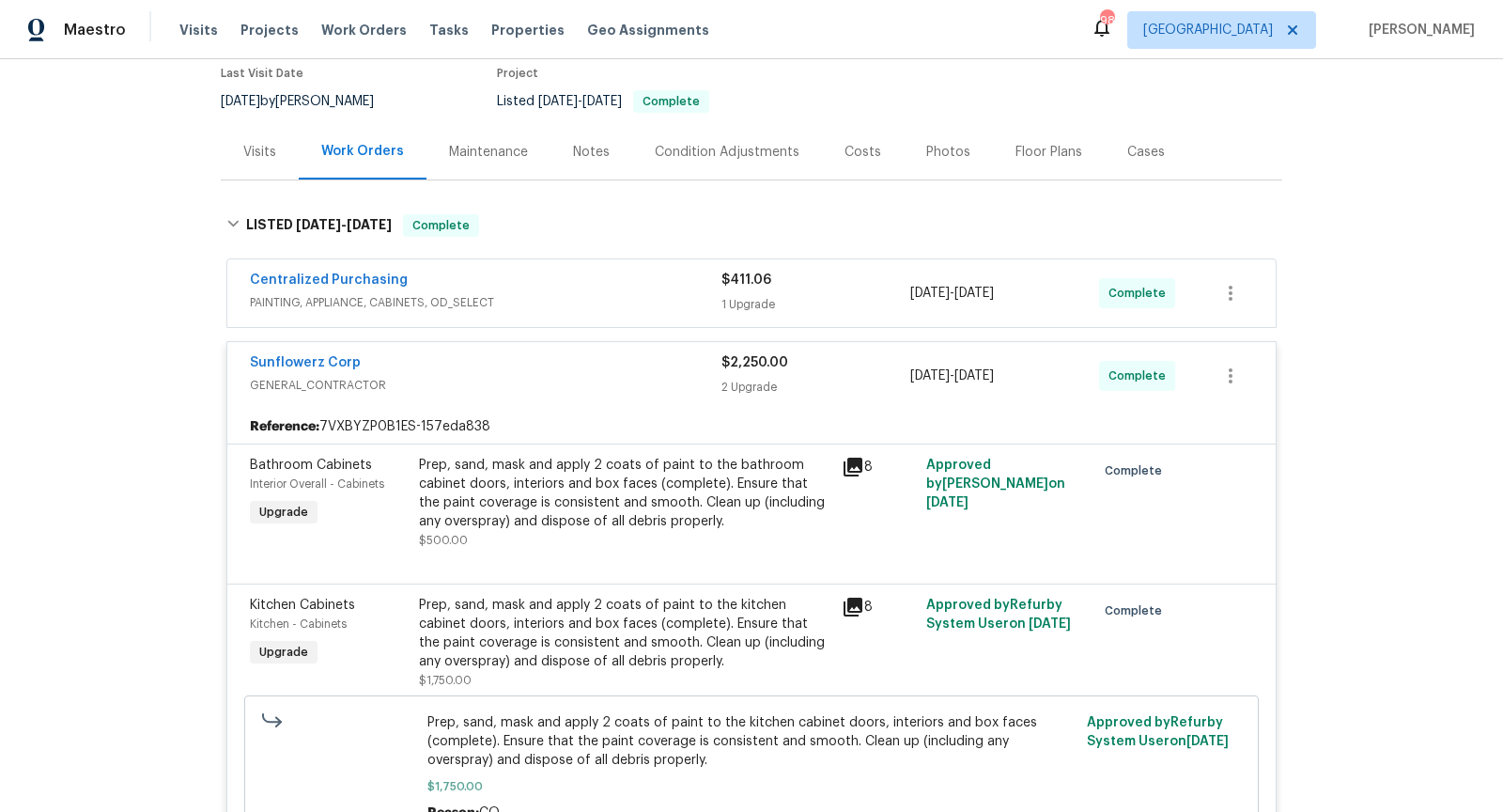
scroll to position [160, 0]
click at [559, 300] on span "PAINTING, APPLIANCE, CABINETS, OD_SELECT" at bounding box center [486, 303] width 472 height 18
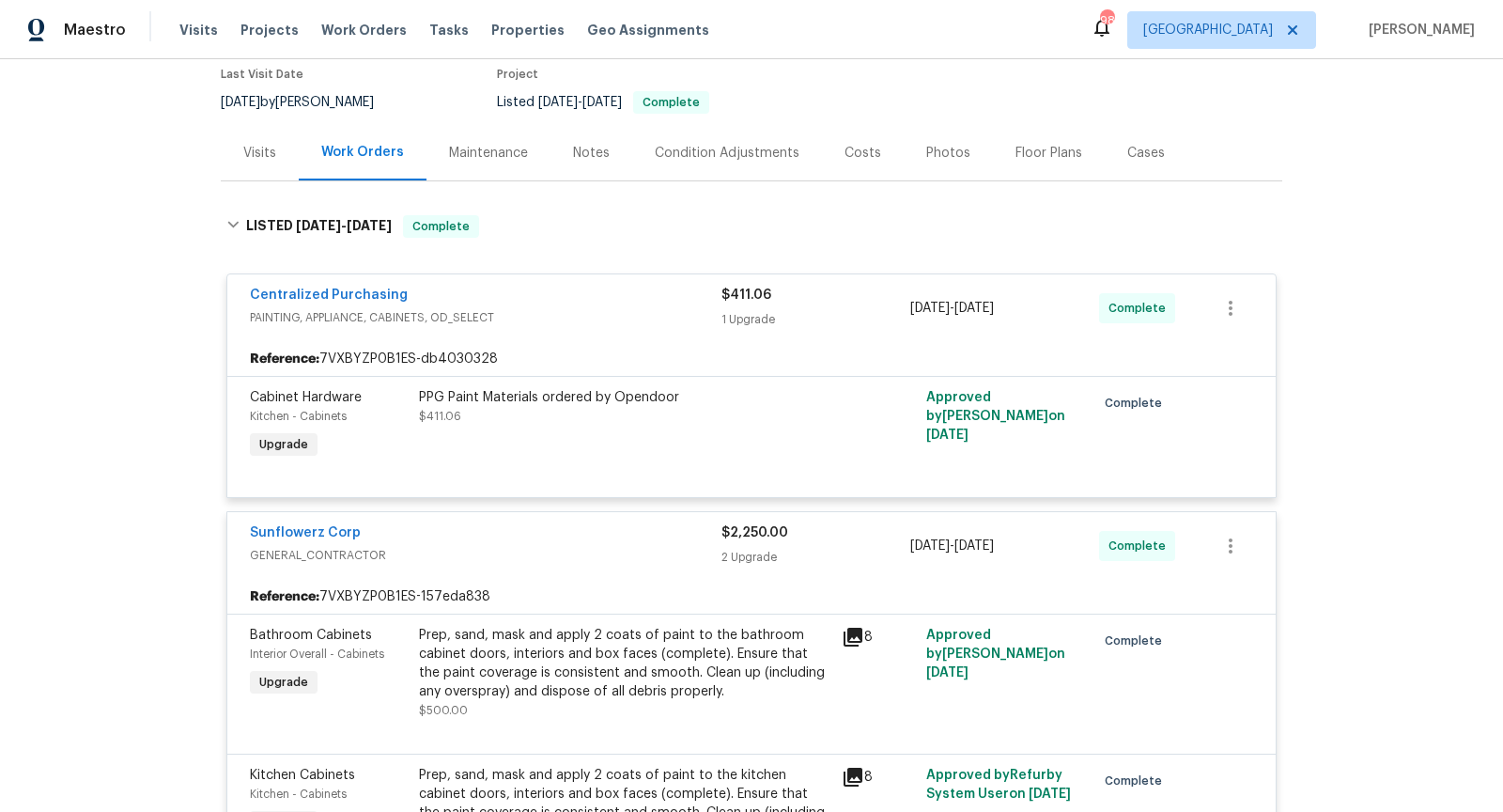
scroll to position [158, 0]
